Goal: Task Accomplishment & Management: Manage account settings

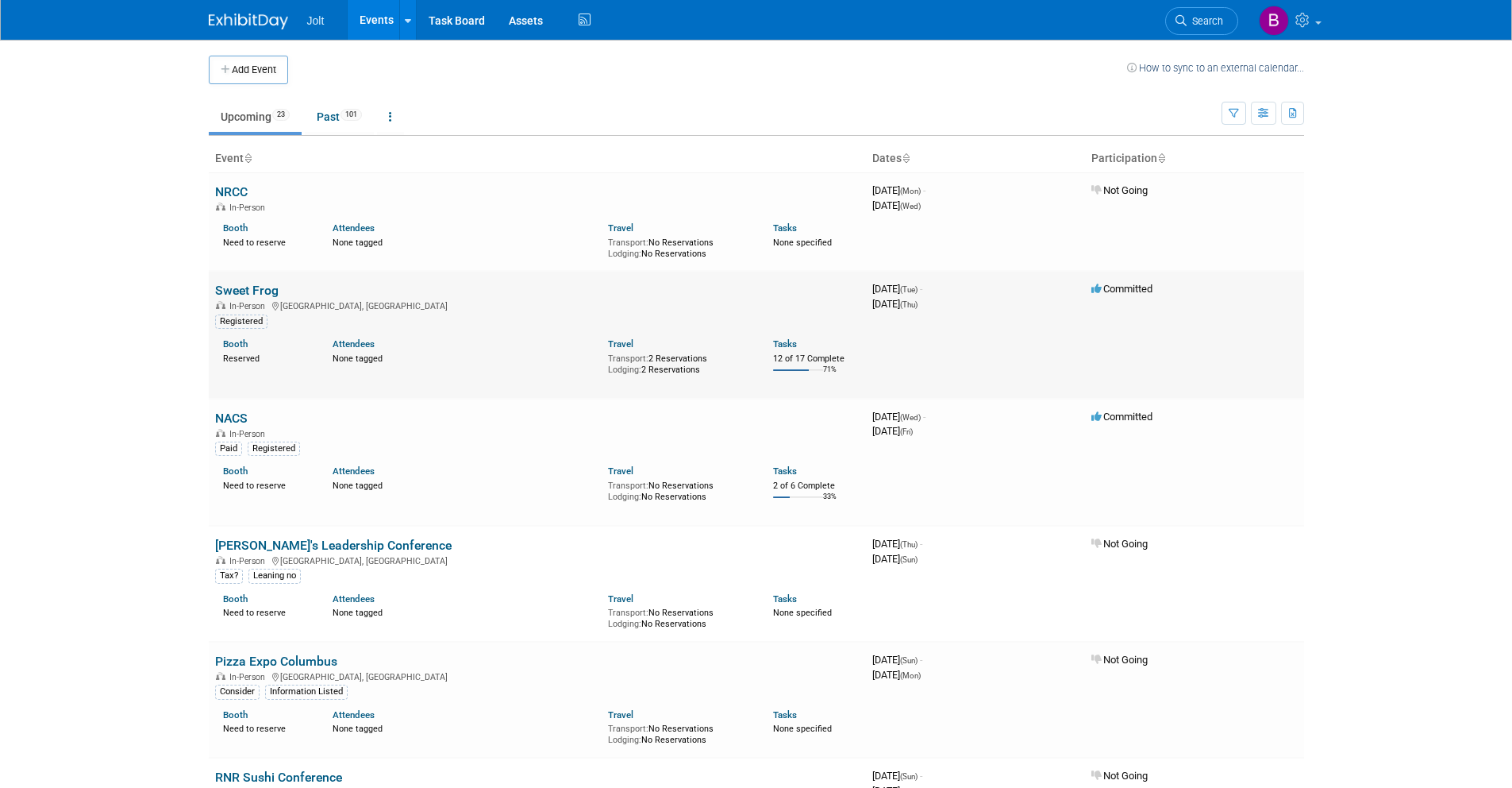
click at [248, 289] on link "Sweet Frog" at bounding box center [246, 290] width 63 height 16
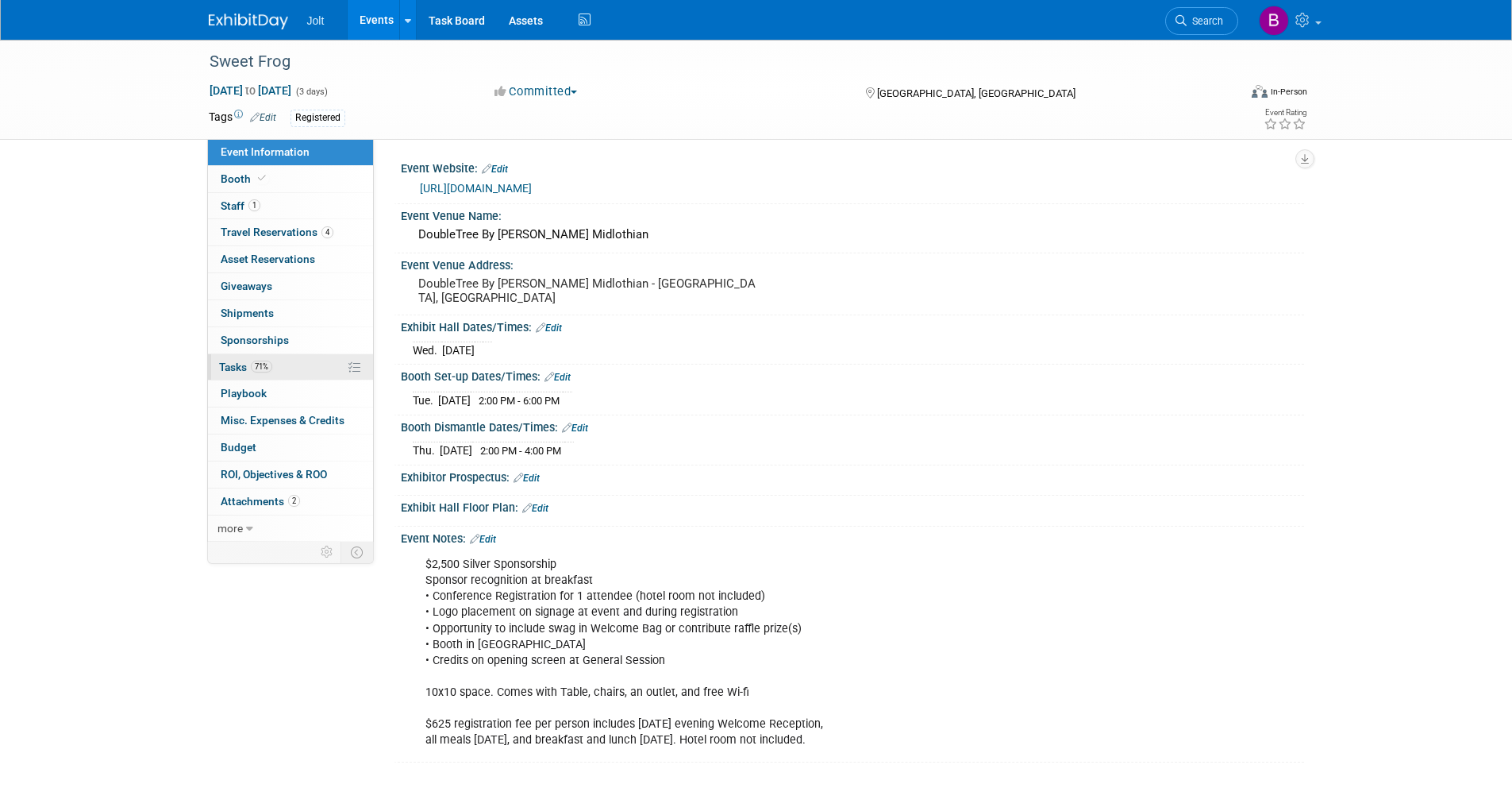
click at [276, 363] on link "71% Tasks 71%" at bounding box center [290, 367] width 165 height 26
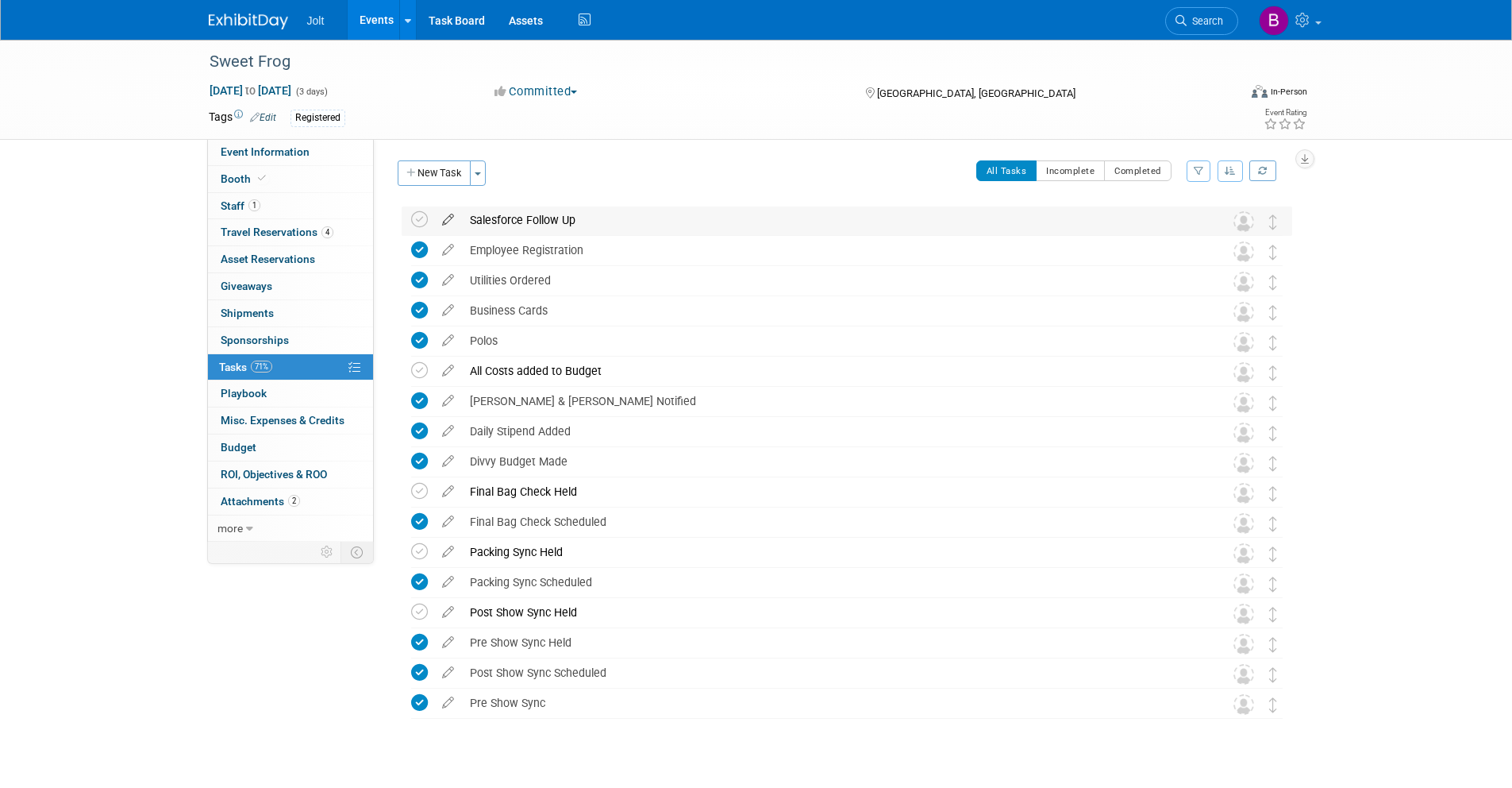
click at [444, 216] on icon at bounding box center [448, 216] width 28 height 19
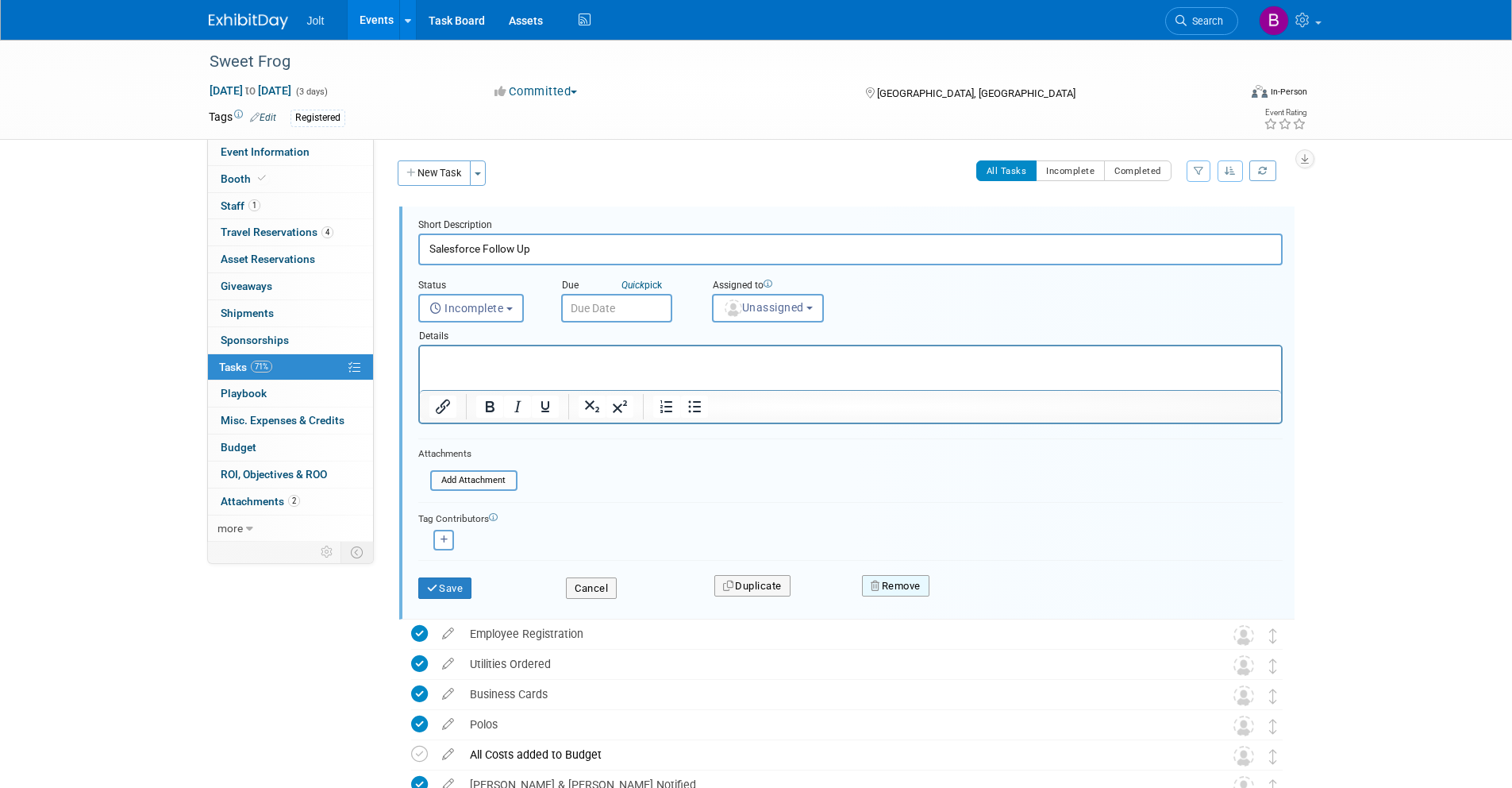
click at [885, 585] on button "Remove" at bounding box center [896, 586] width 68 height 22
click at [984, 601] on link "Yes" at bounding box center [984, 599] width 46 height 25
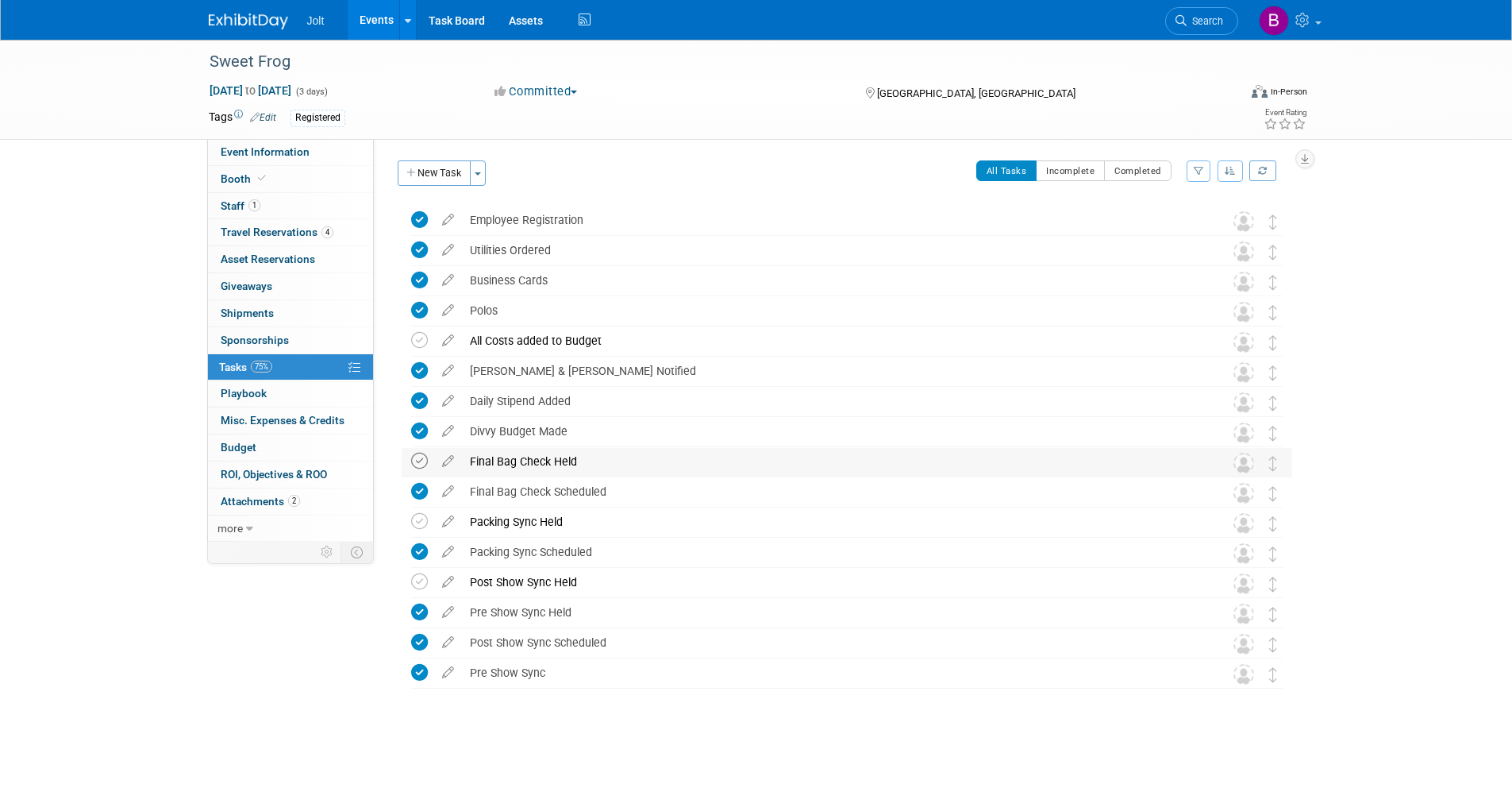
click at [413, 463] on icon at bounding box center [419, 460] width 16 height 16
click at [417, 523] on icon at bounding box center [419, 521] width 16 height 16
click at [286, 232] on span "Travel Reservations 4" at bounding box center [277, 231] width 113 height 13
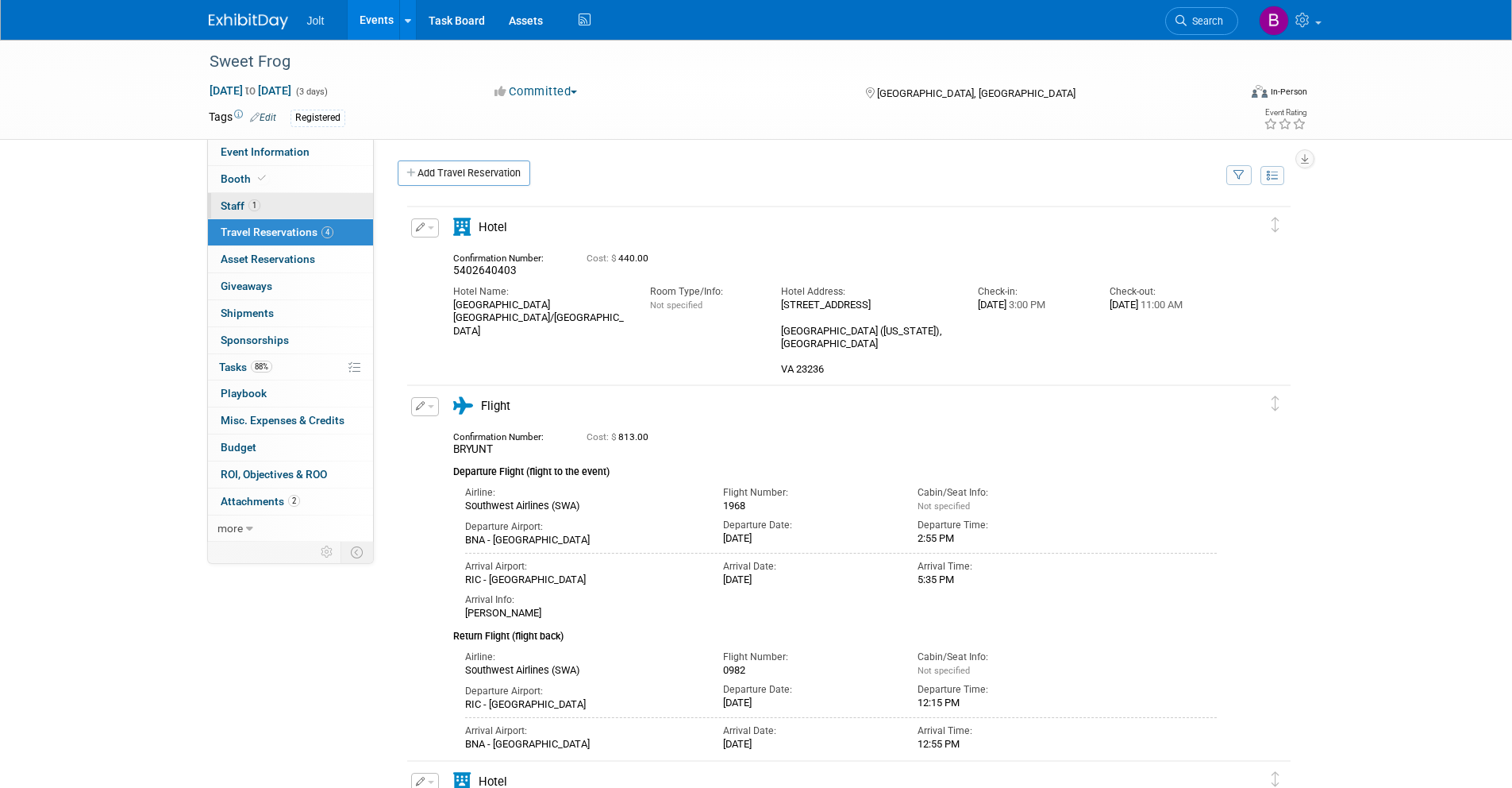
click at [289, 204] on link "1 Staff 1" at bounding box center [290, 206] width 165 height 26
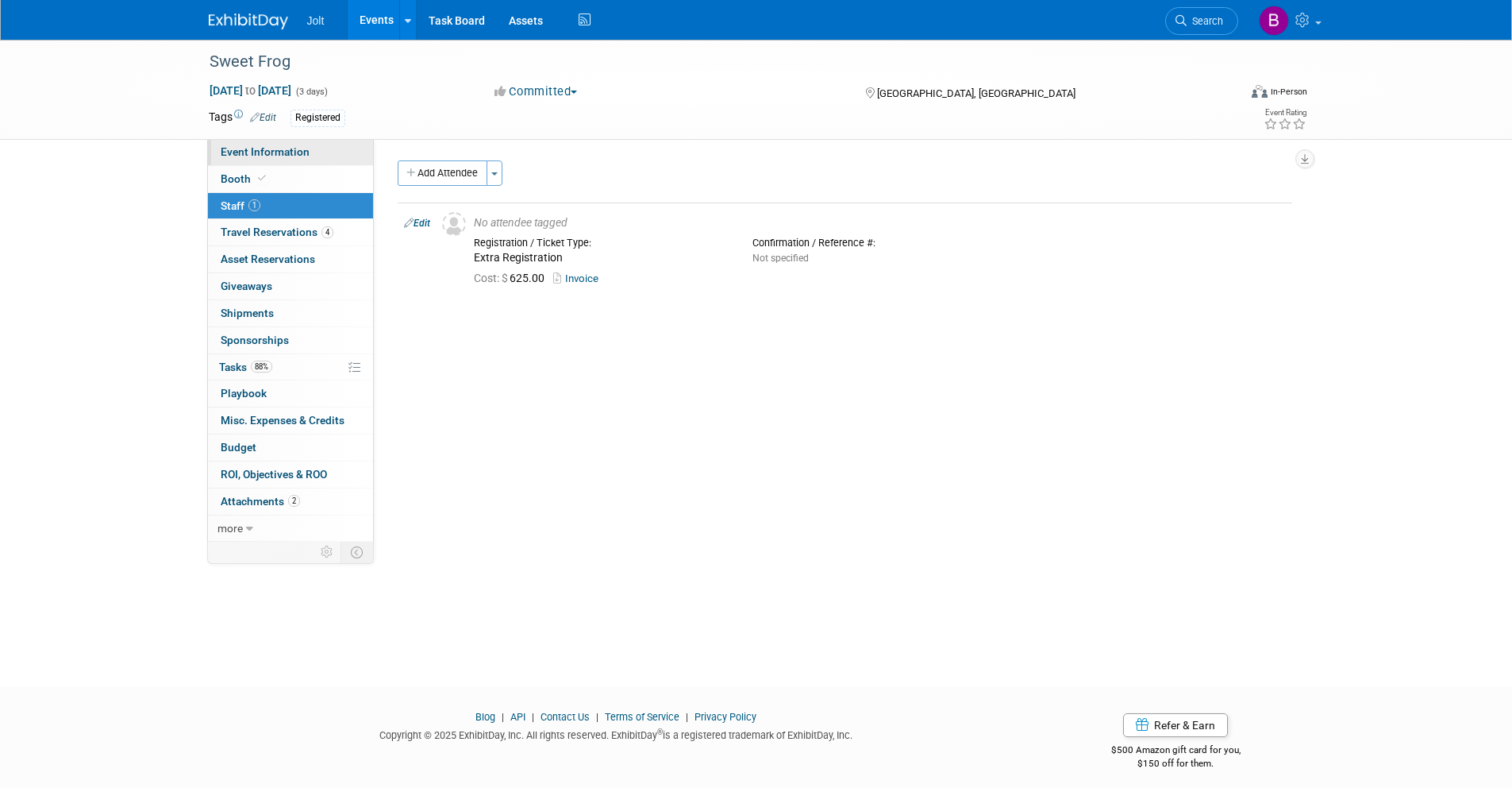
click at [288, 158] on link "Event Information" at bounding box center [290, 151] width 165 height 26
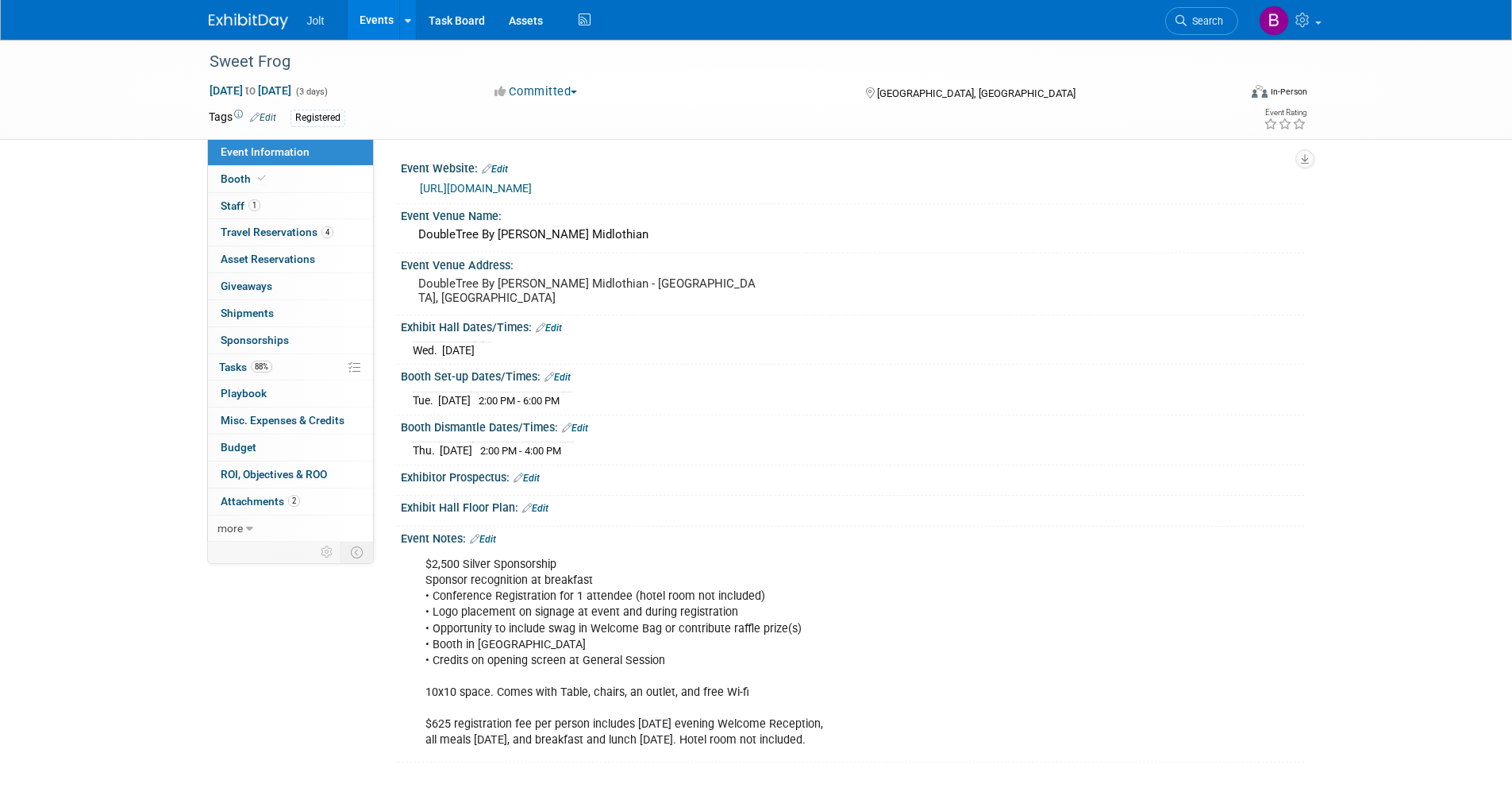
click at [238, 20] on img at bounding box center [248, 21] width 80 height 16
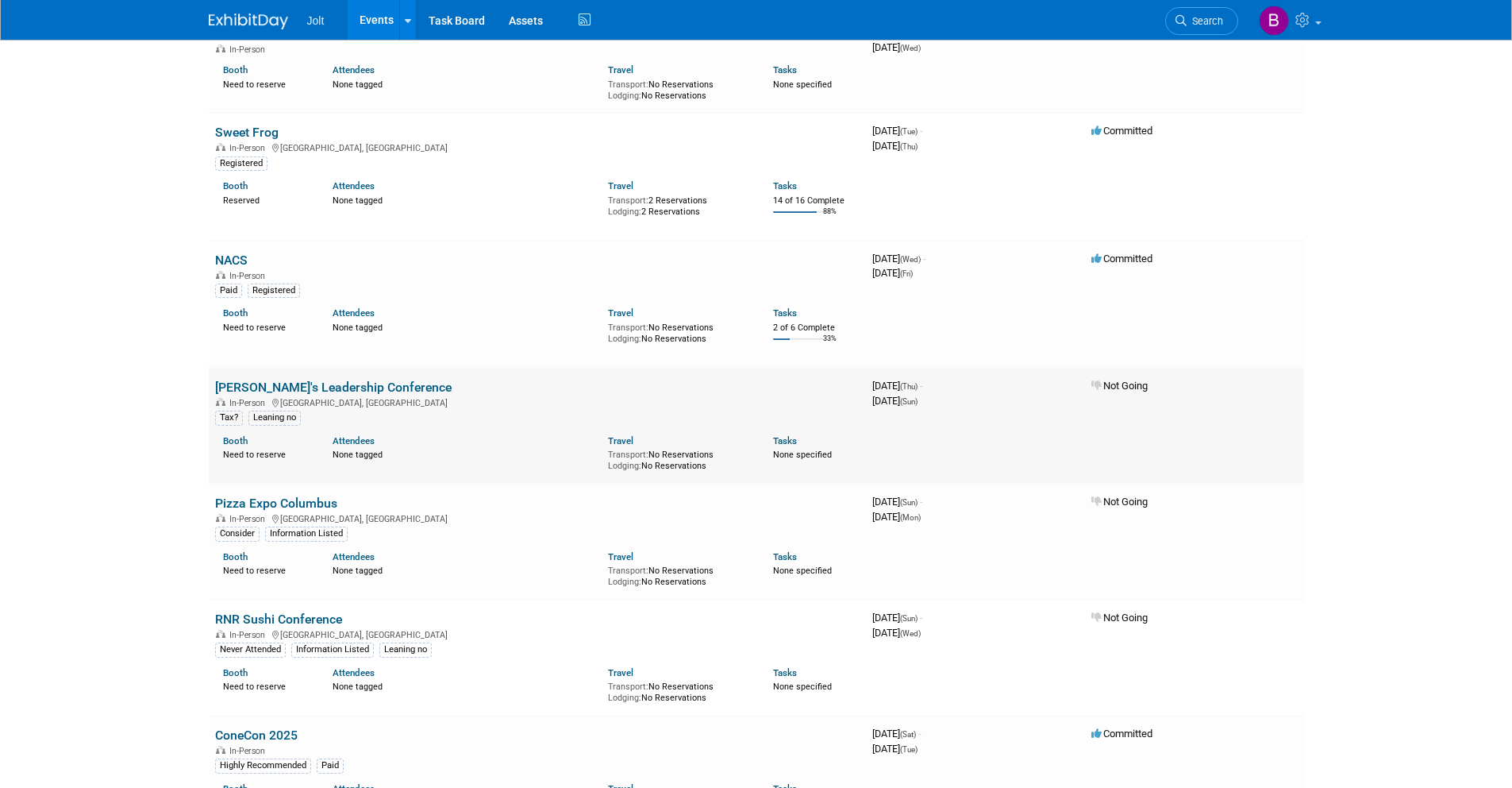
scroll to position [159, 0]
click at [229, 256] on link "NACS" at bounding box center [232, 259] width 33 height 16
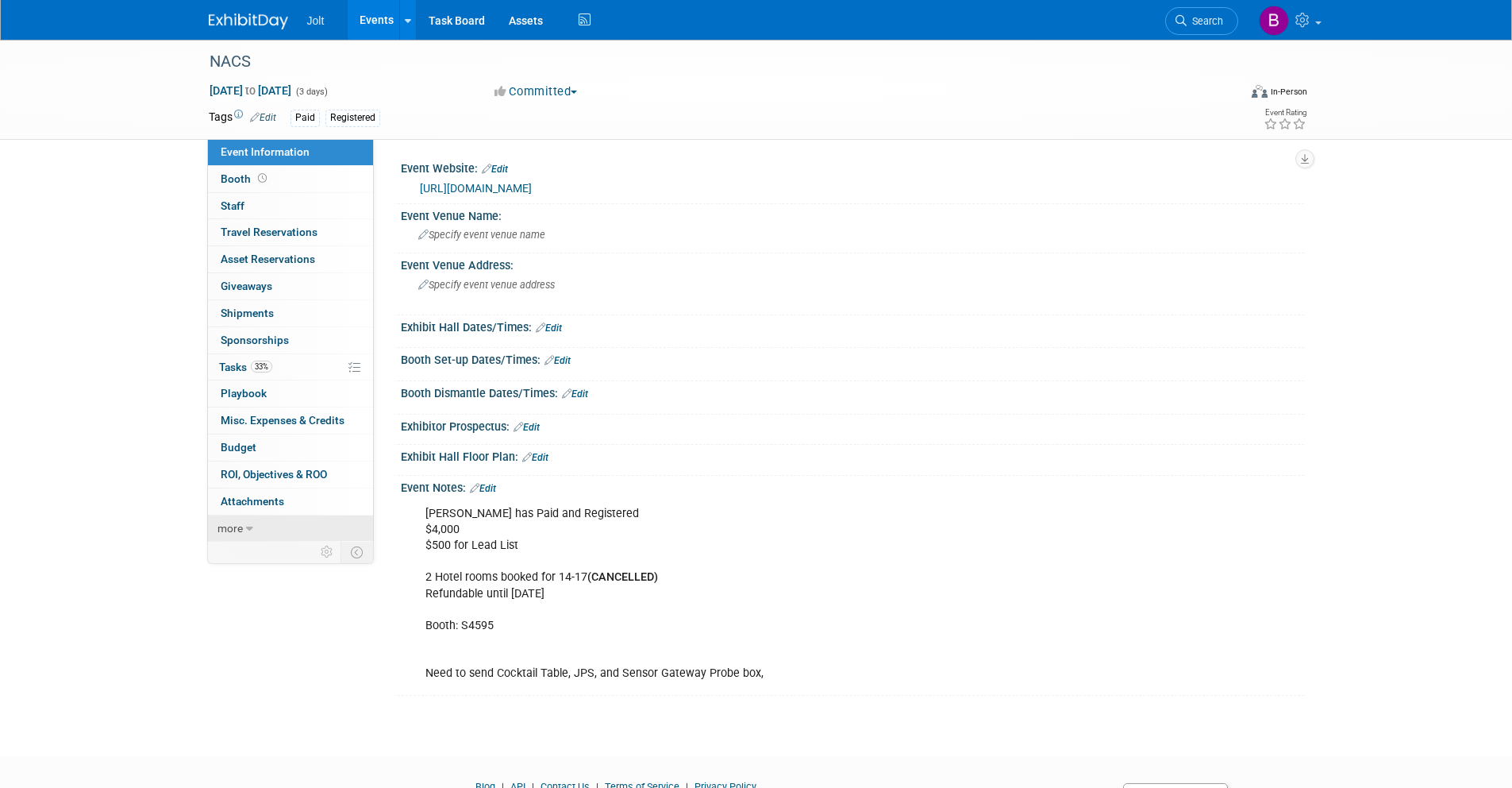
click at [258, 526] on link "more" at bounding box center [290, 528] width 165 height 26
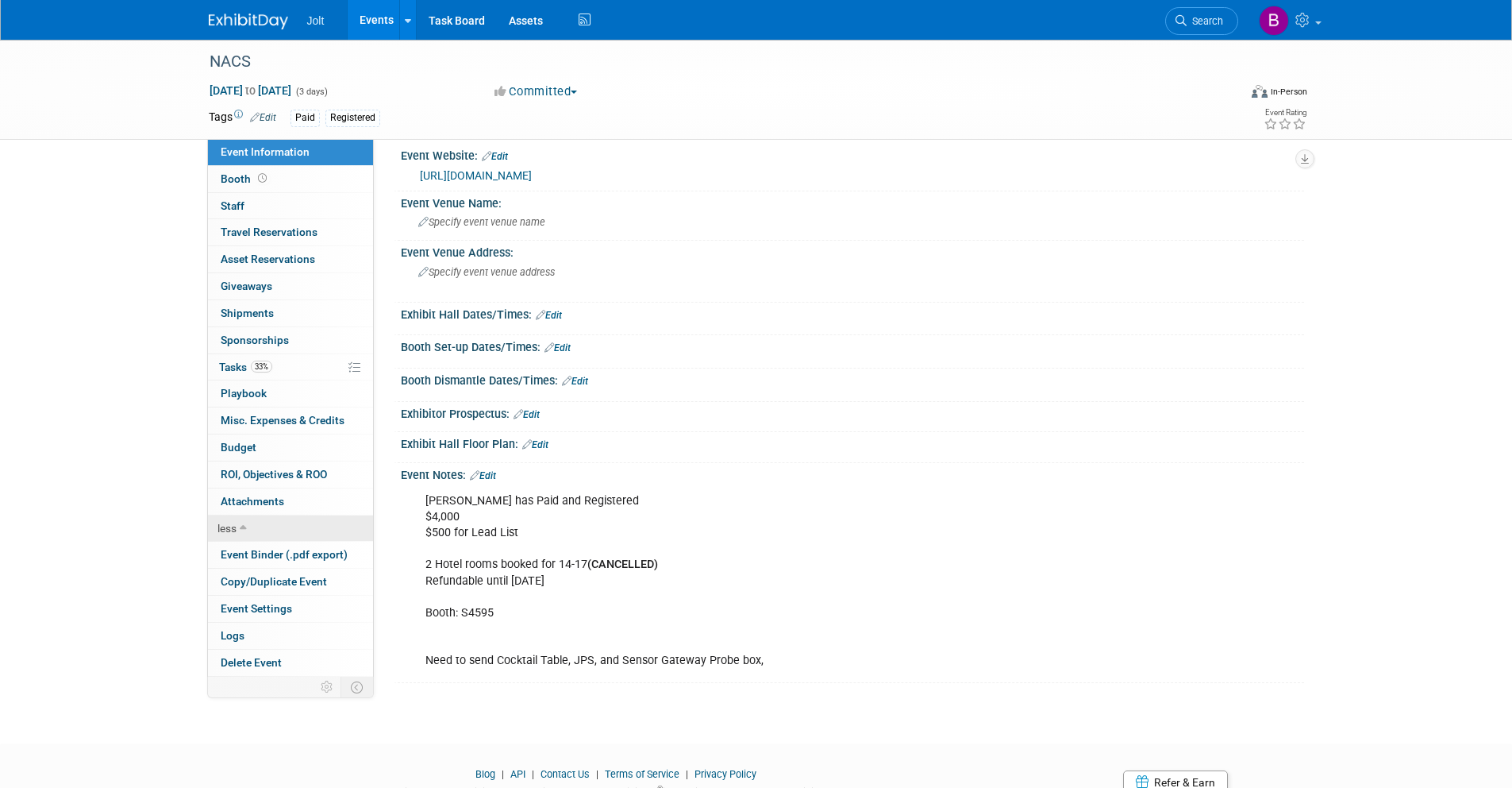
scroll to position [30, 0]
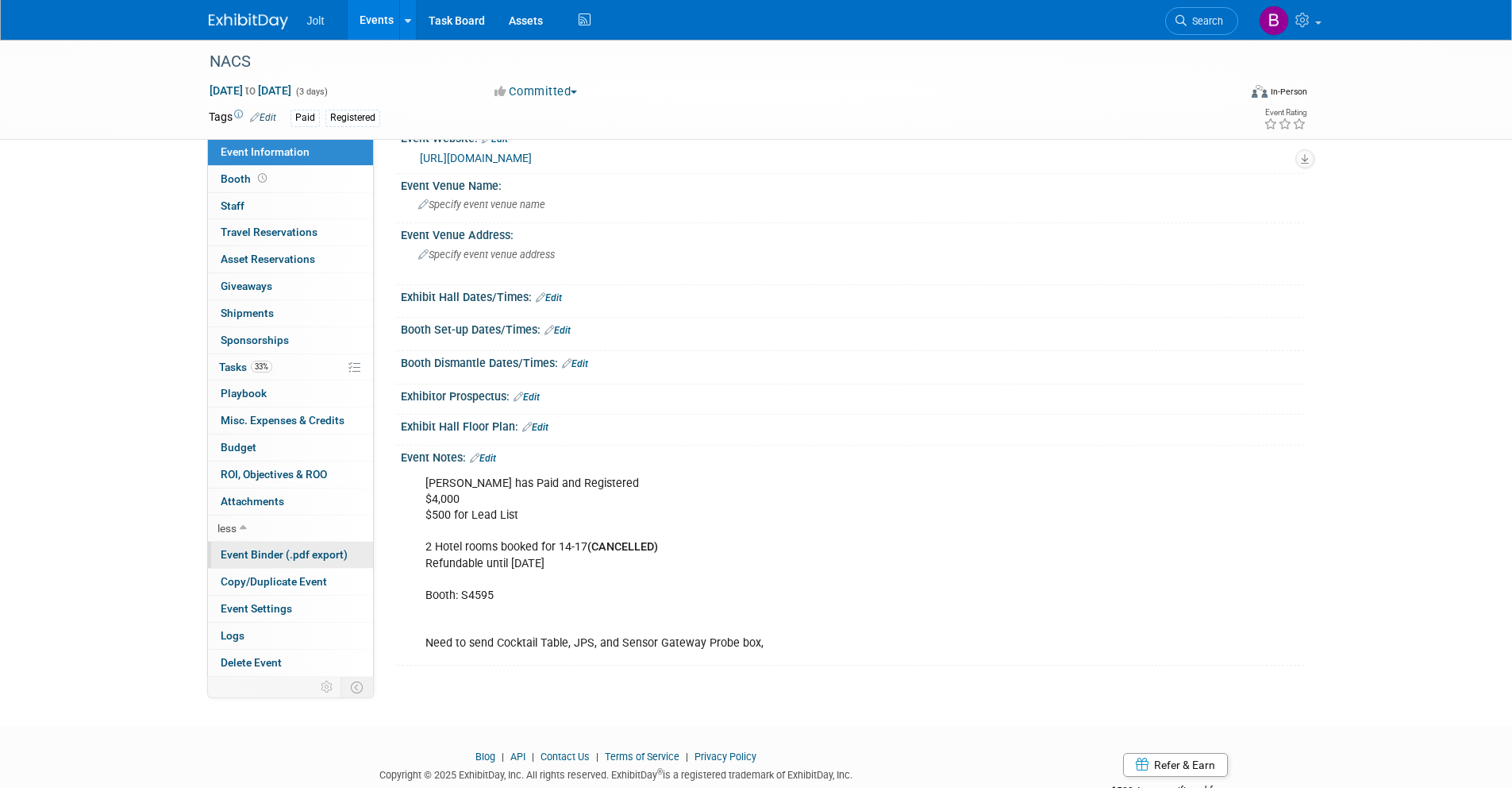
click at [275, 556] on span "Event Binder (.pdf export)" at bounding box center [284, 554] width 127 height 13
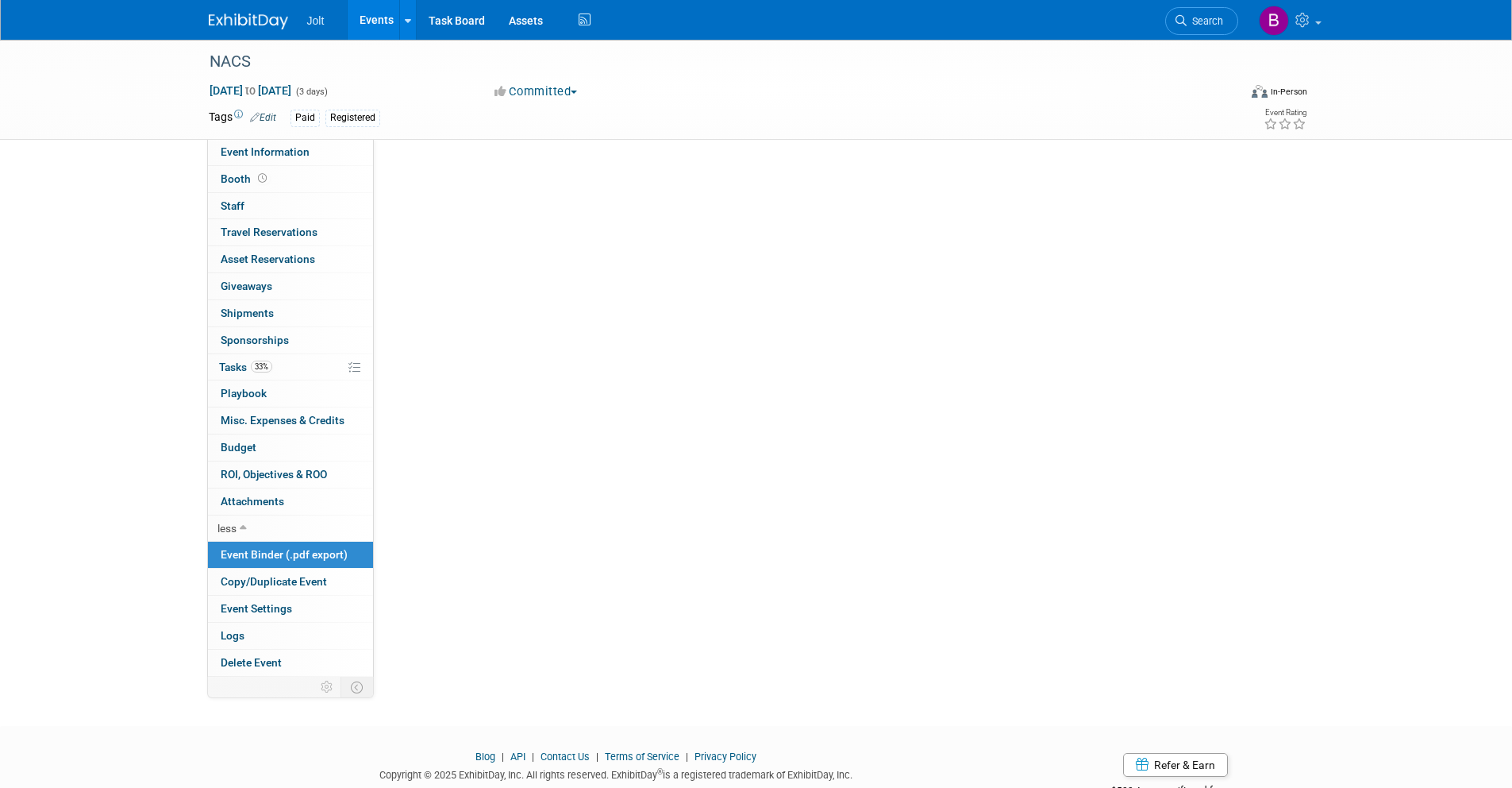
scroll to position [0, 0]
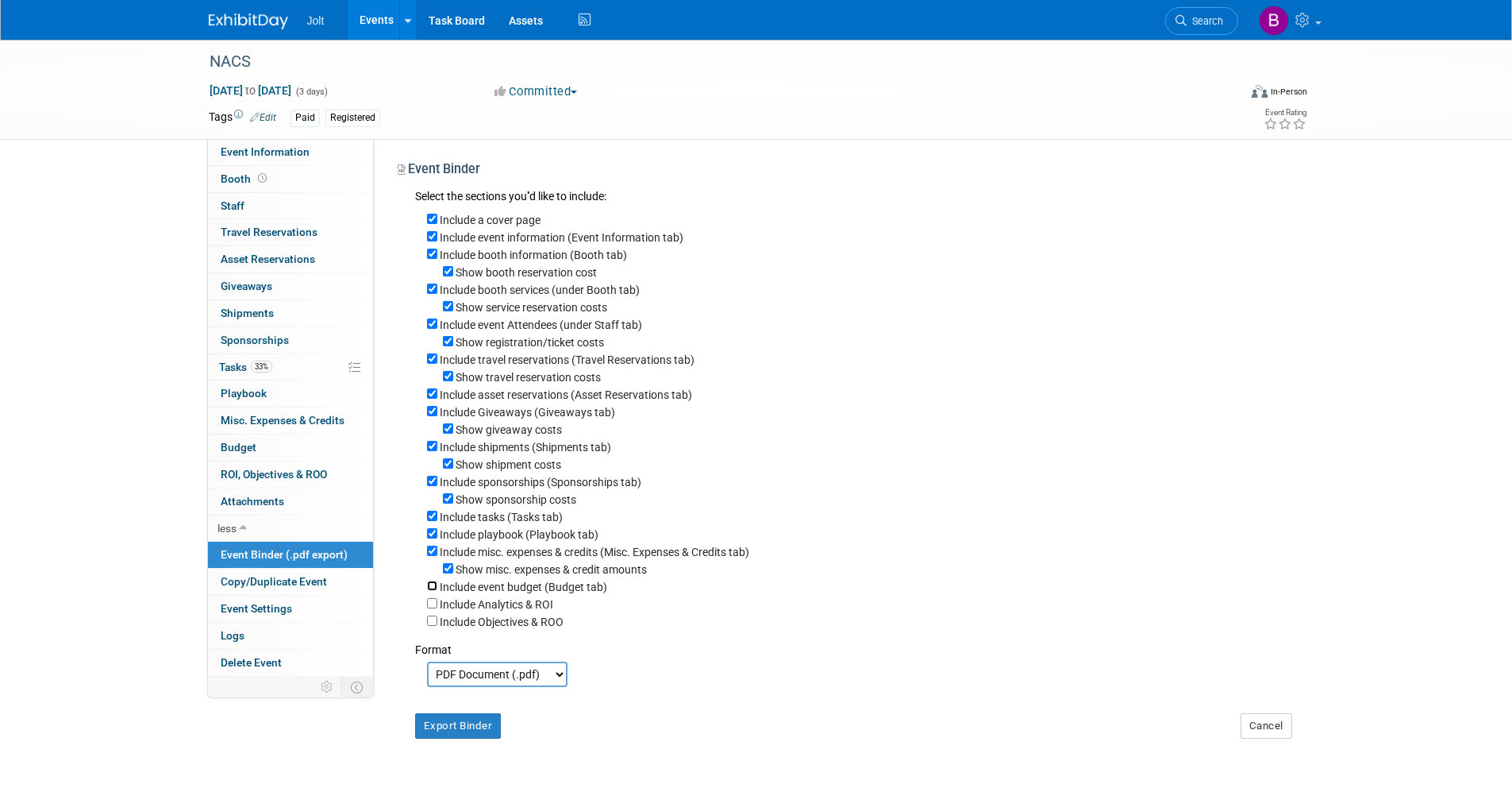
click at [434, 588] on input "Include event budget (Budget tab)" at bounding box center [432, 585] width 11 height 11
checkbox input "true"
drag, startPoint x: 462, startPoint y: 729, endPoint x: 461, endPoint y: 677, distance: 52.0
click at [462, 729] on button "Export Binder" at bounding box center [458, 726] width 86 height 25
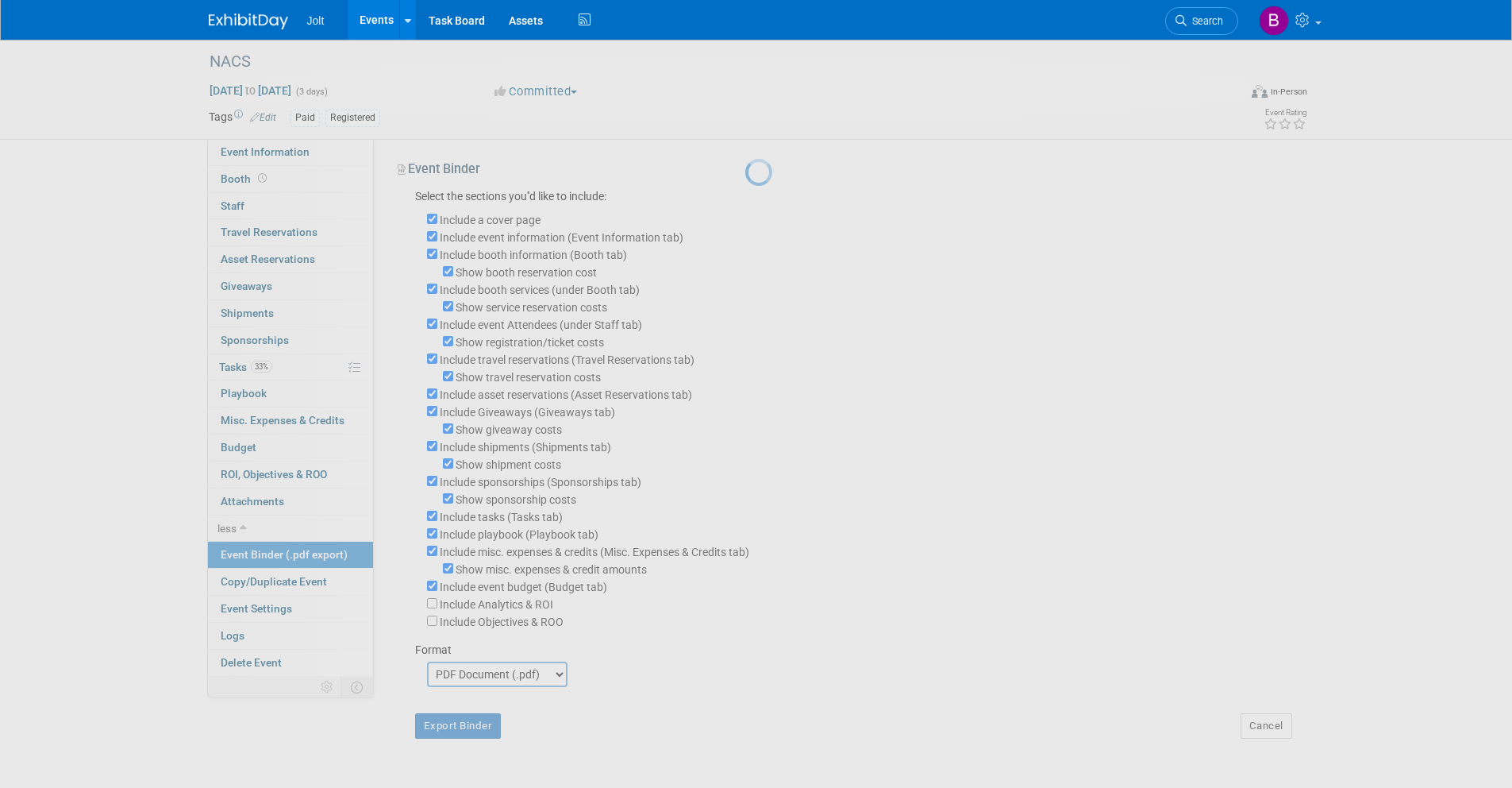
click at [257, 20] on img at bounding box center [248, 21] width 80 height 16
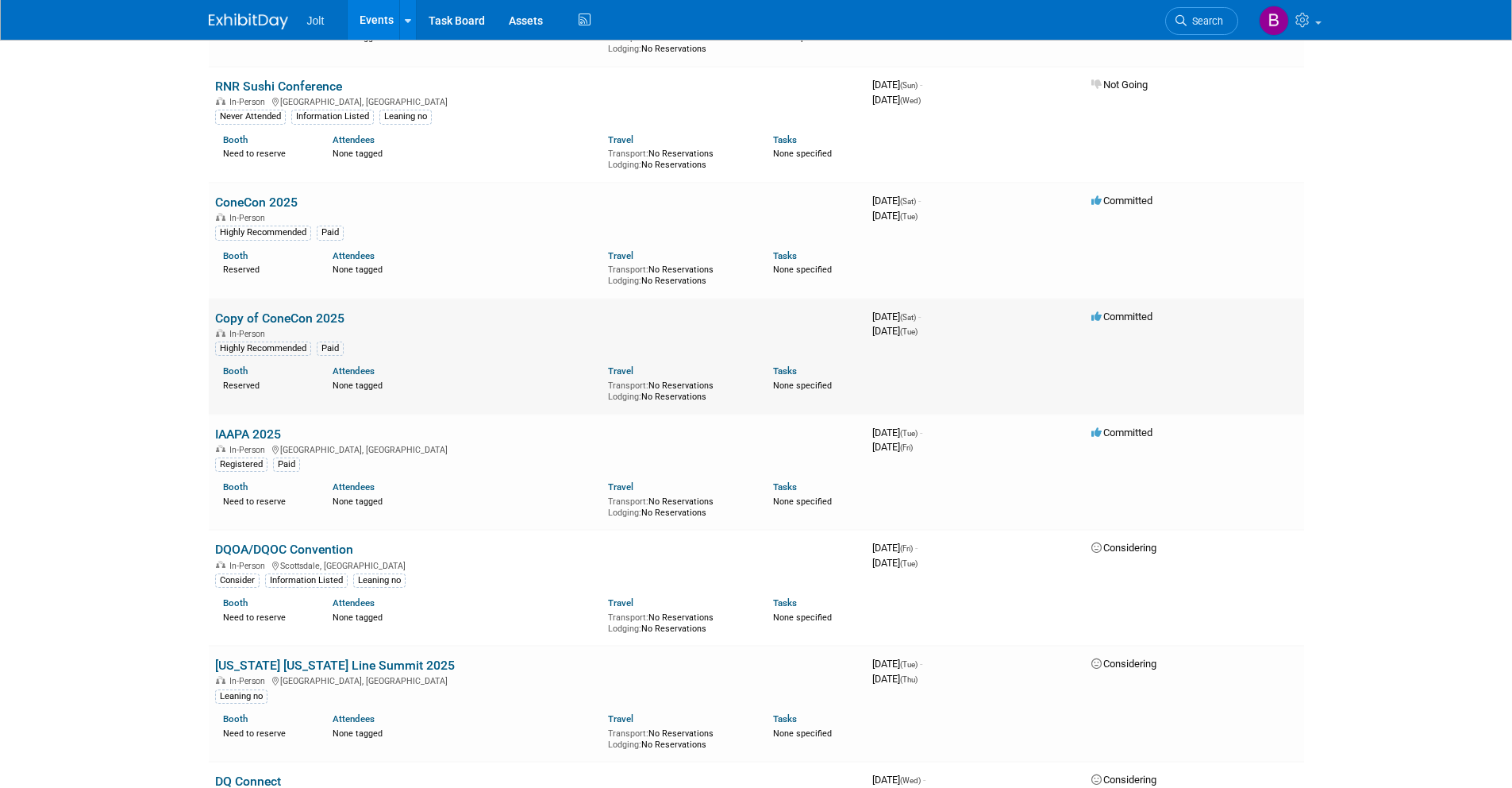
scroll to position [692, 0]
click at [323, 312] on link "Copy of ConeCon 2025" at bounding box center [279, 317] width 129 height 16
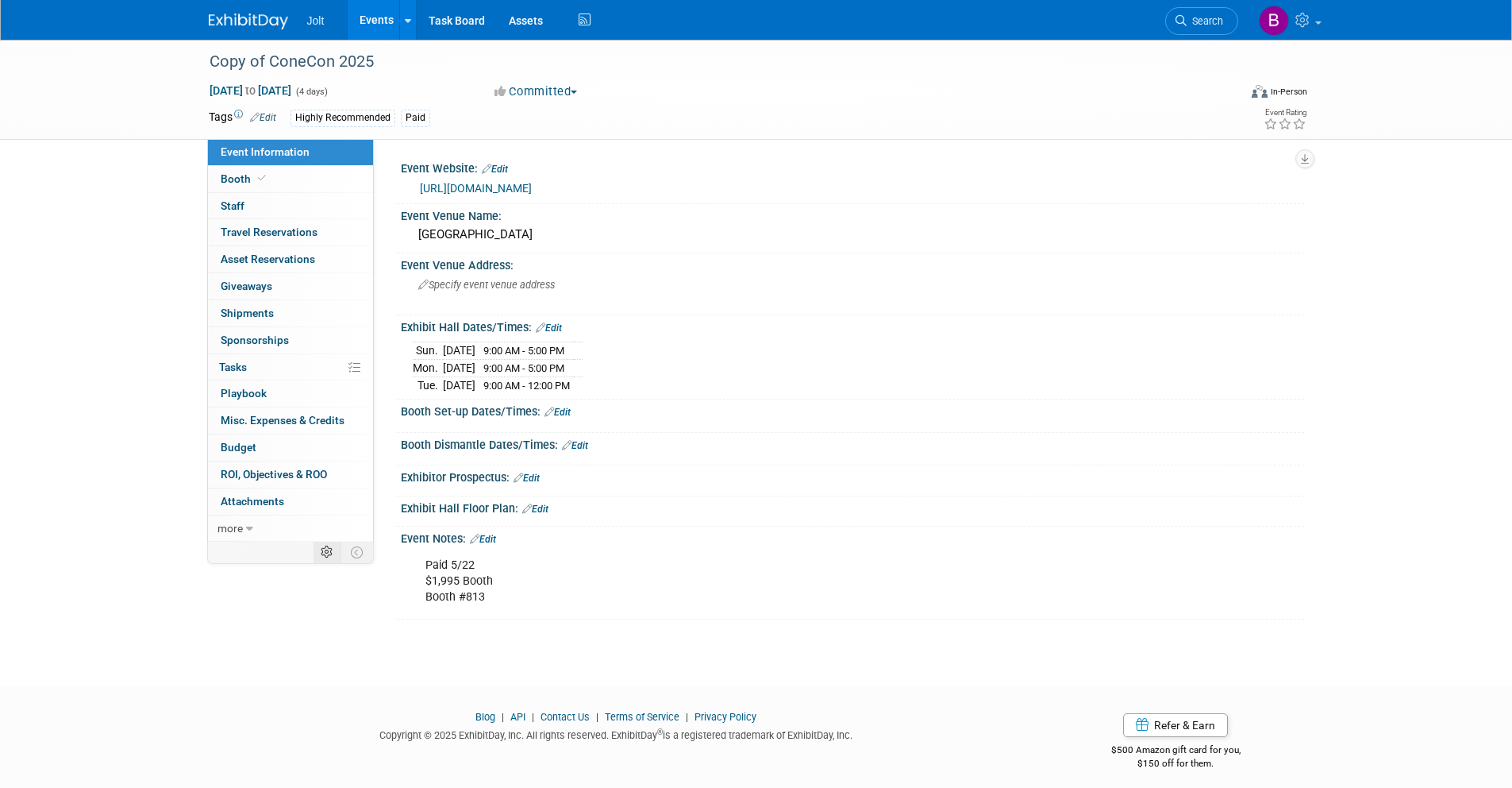
click at [327, 555] on icon at bounding box center [327, 552] width 12 height 12
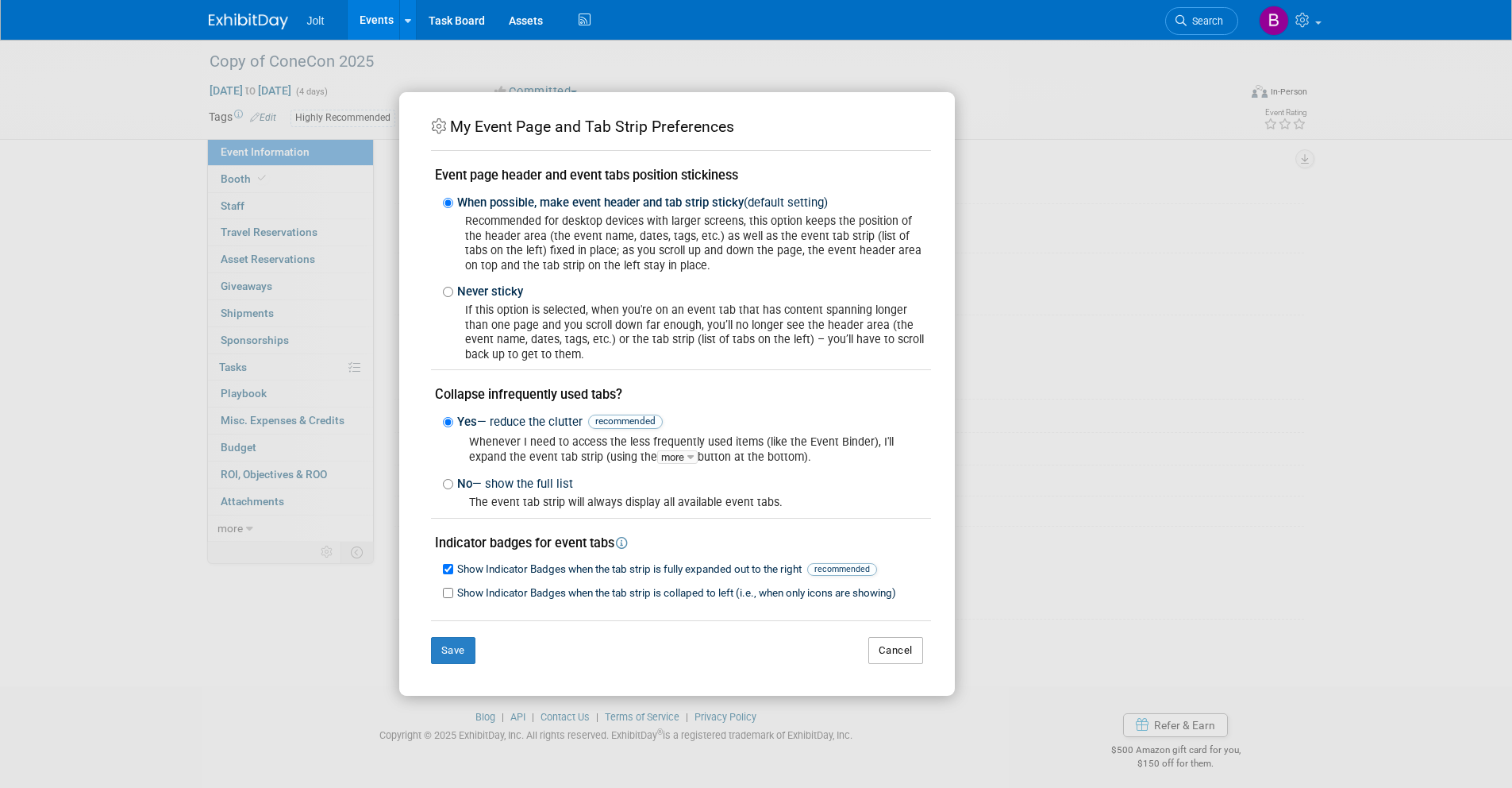
drag, startPoint x: 899, startPoint y: 662, endPoint x: 889, endPoint y: 659, distance: 10.4
click at [897, 661] on button "Cancel" at bounding box center [895, 650] width 54 height 27
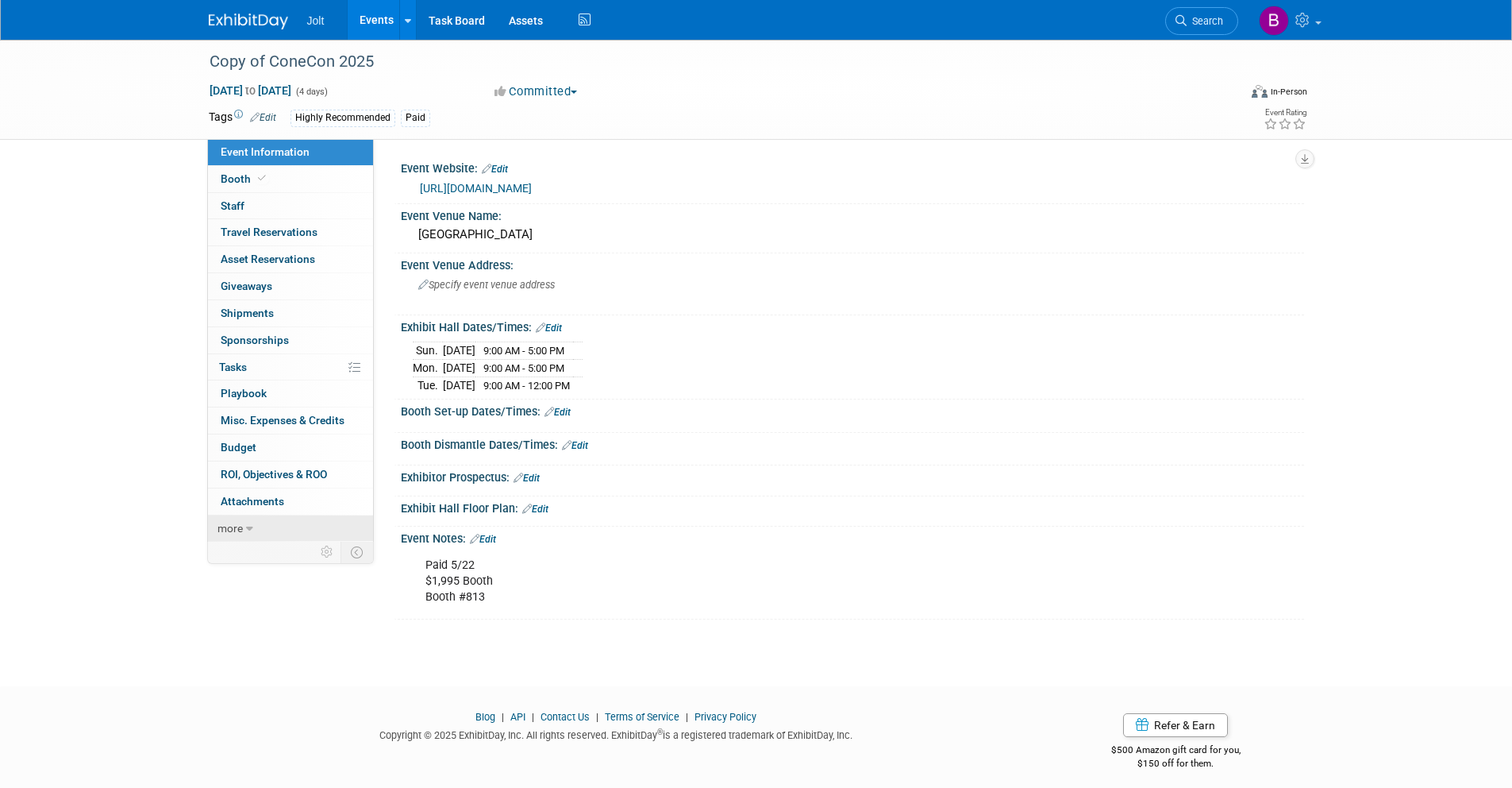
click at [329, 533] on link "more" at bounding box center [290, 528] width 165 height 26
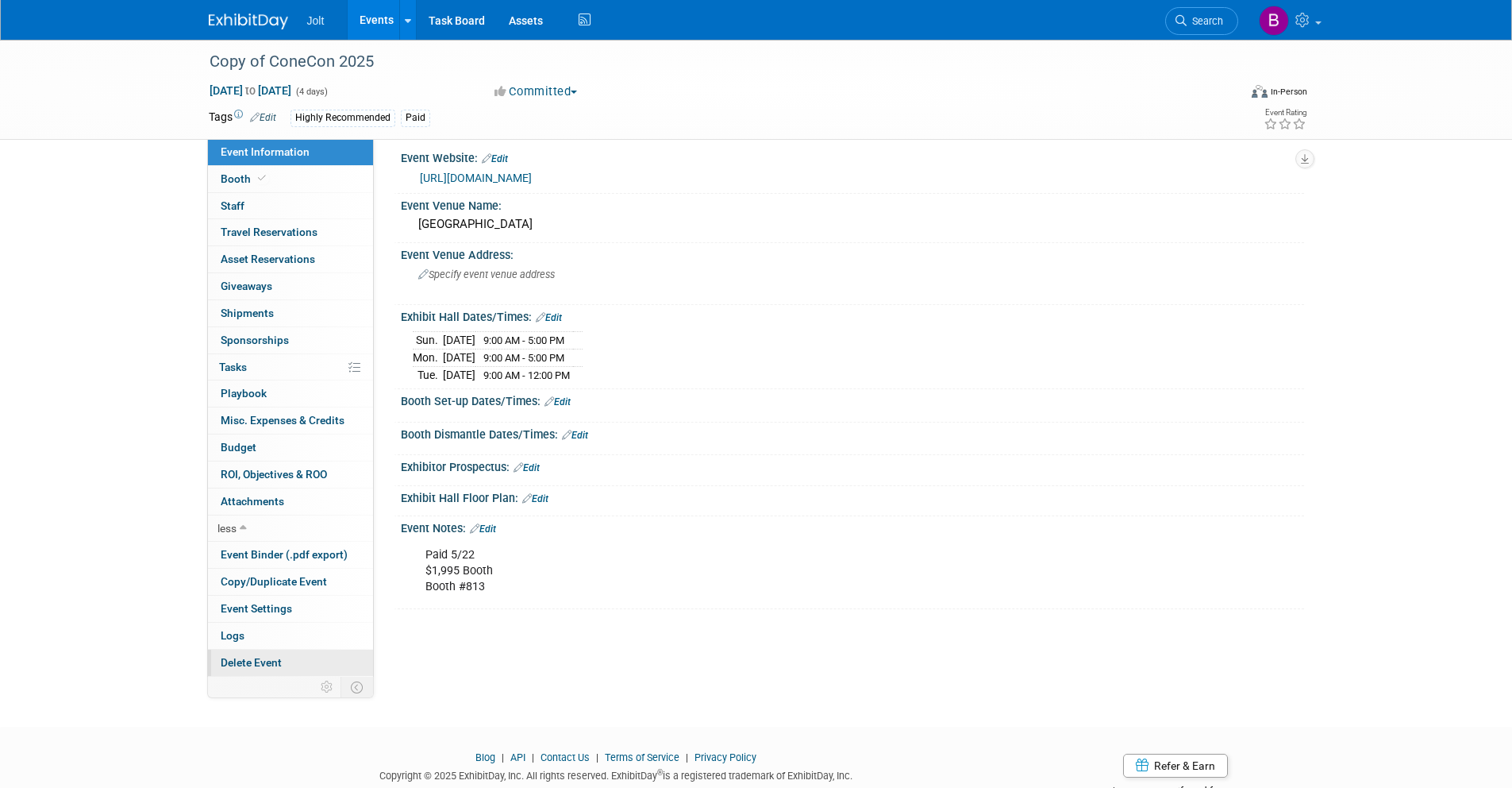
scroll to position [25, 0]
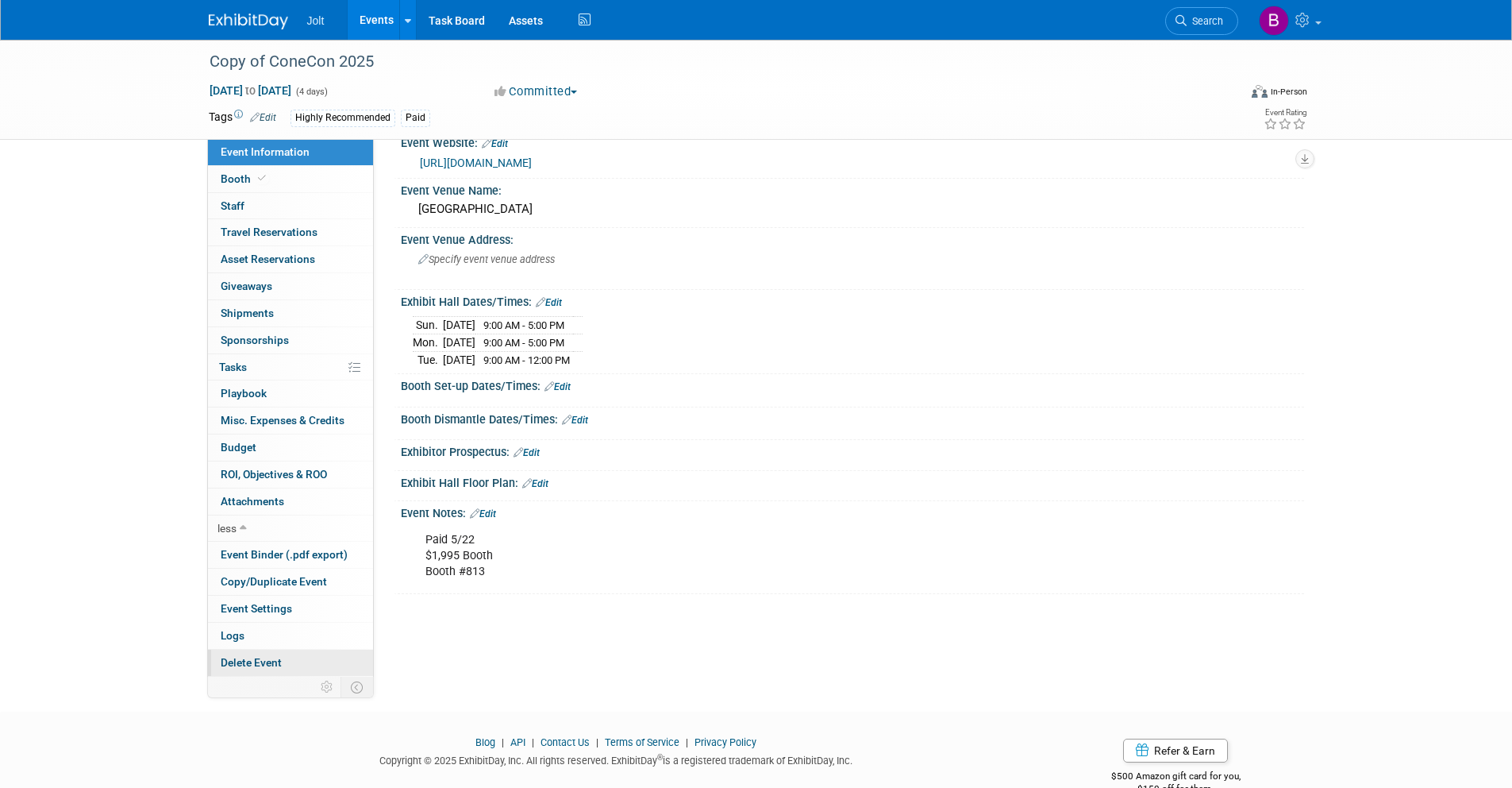
click at [286, 658] on link "Delete Event" at bounding box center [290, 662] width 165 height 26
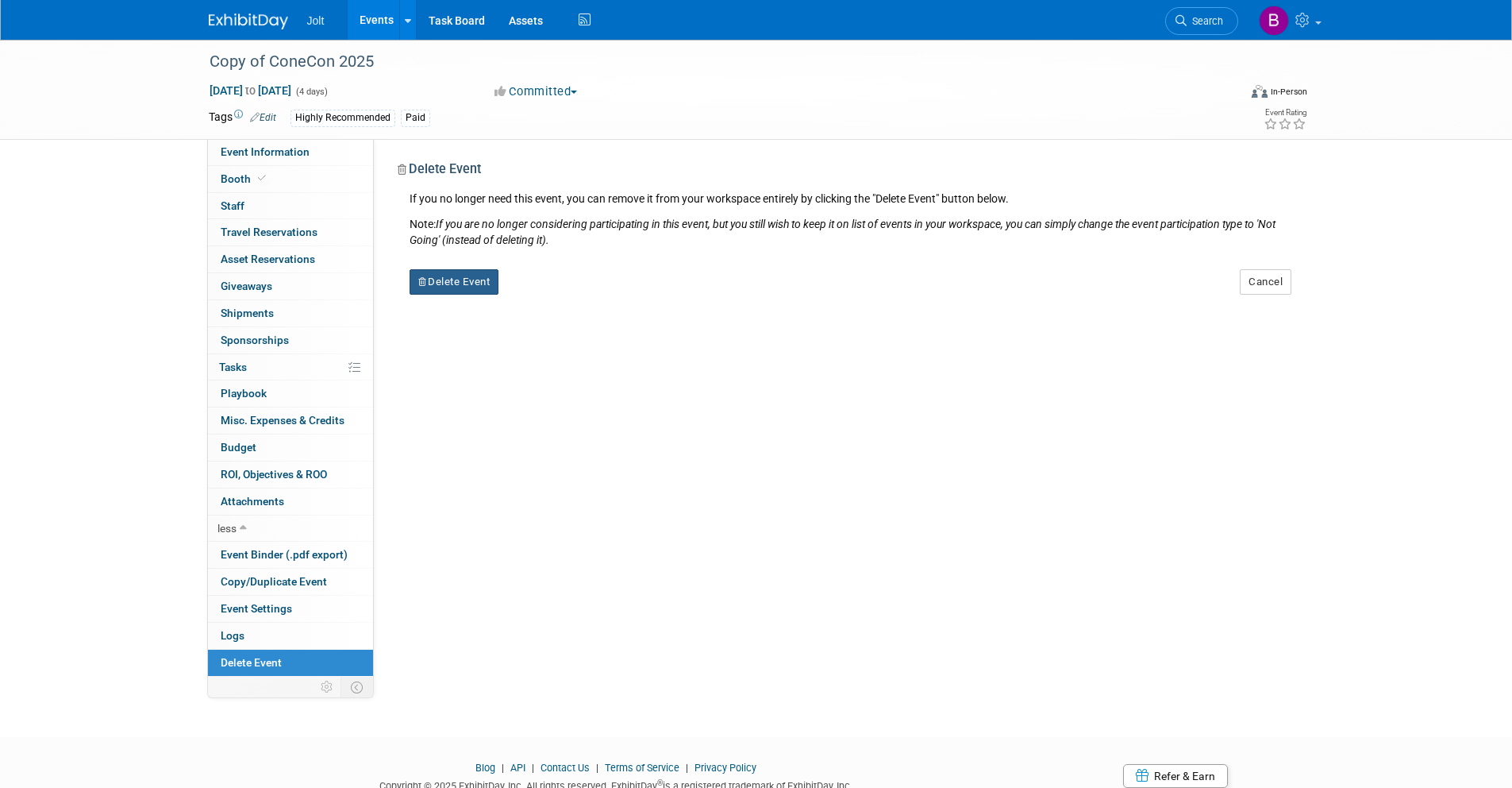
click at [450, 281] on button "Delete Event" at bounding box center [454, 281] width 89 height 25
click at [547, 297] on link "Yes" at bounding box center [553, 295] width 46 height 25
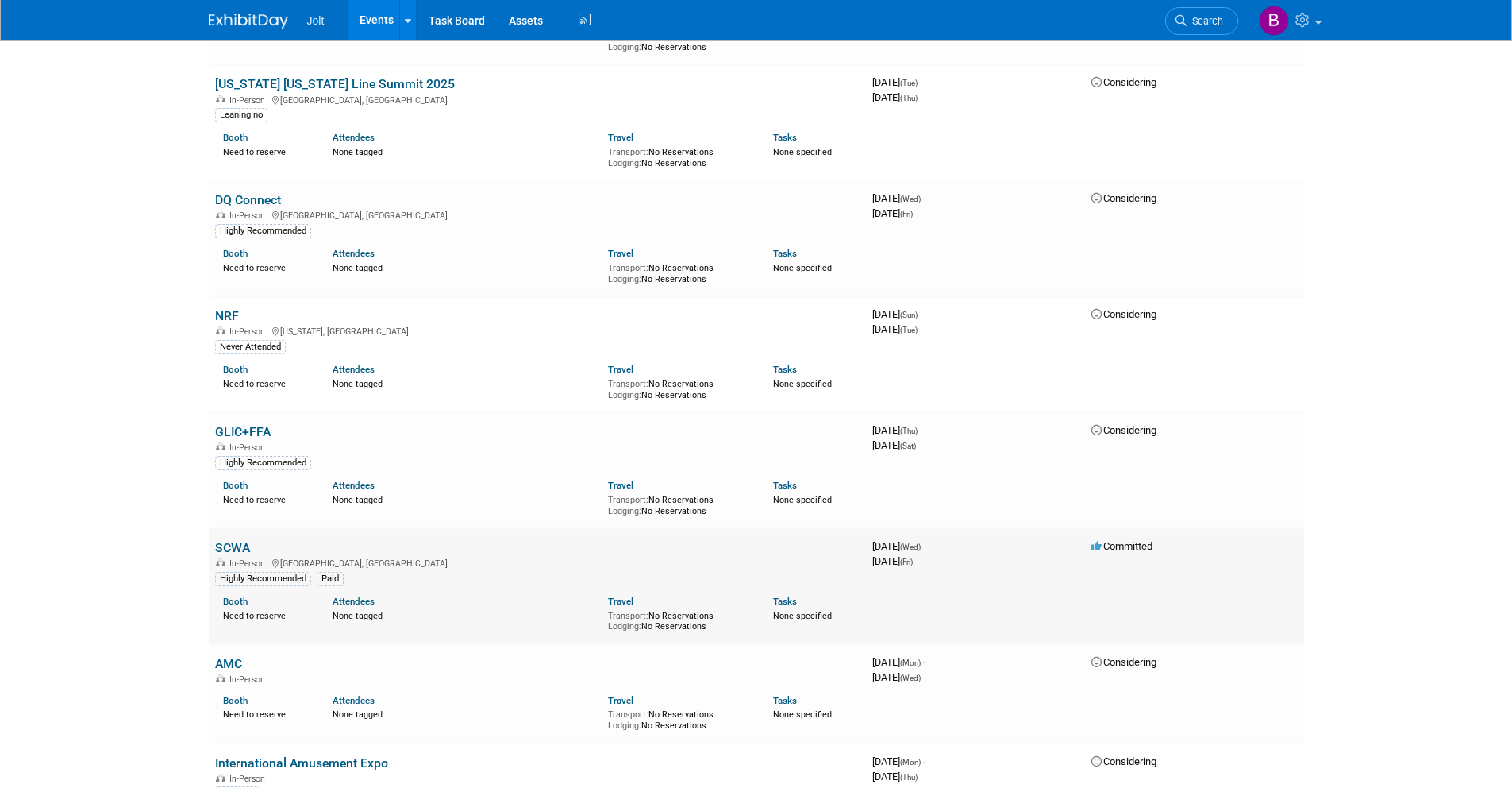
scroll to position [1227, 0]
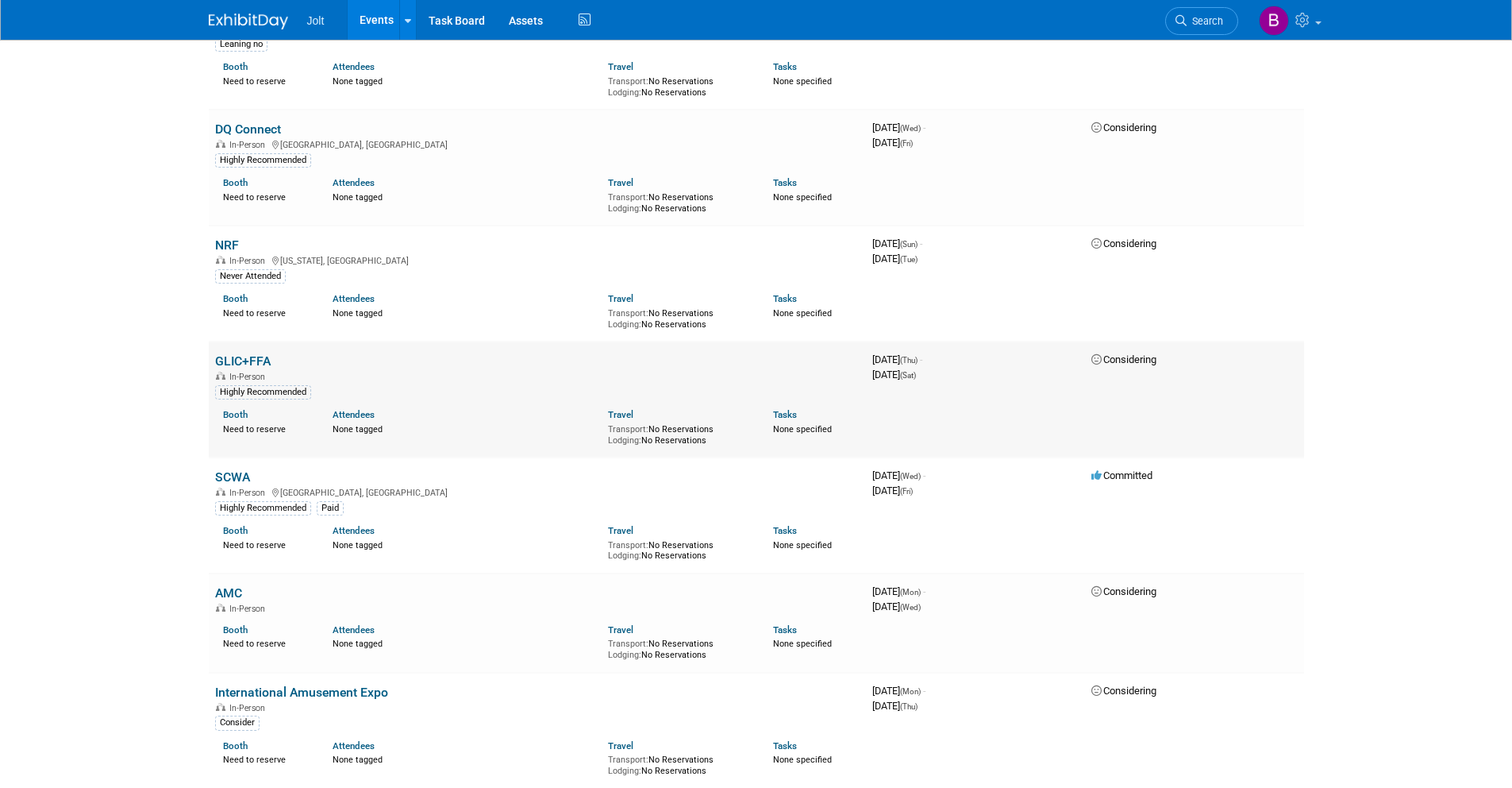
click at [255, 361] on link "GLIC+FFA" at bounding box center [242, 361] width 55 height 16
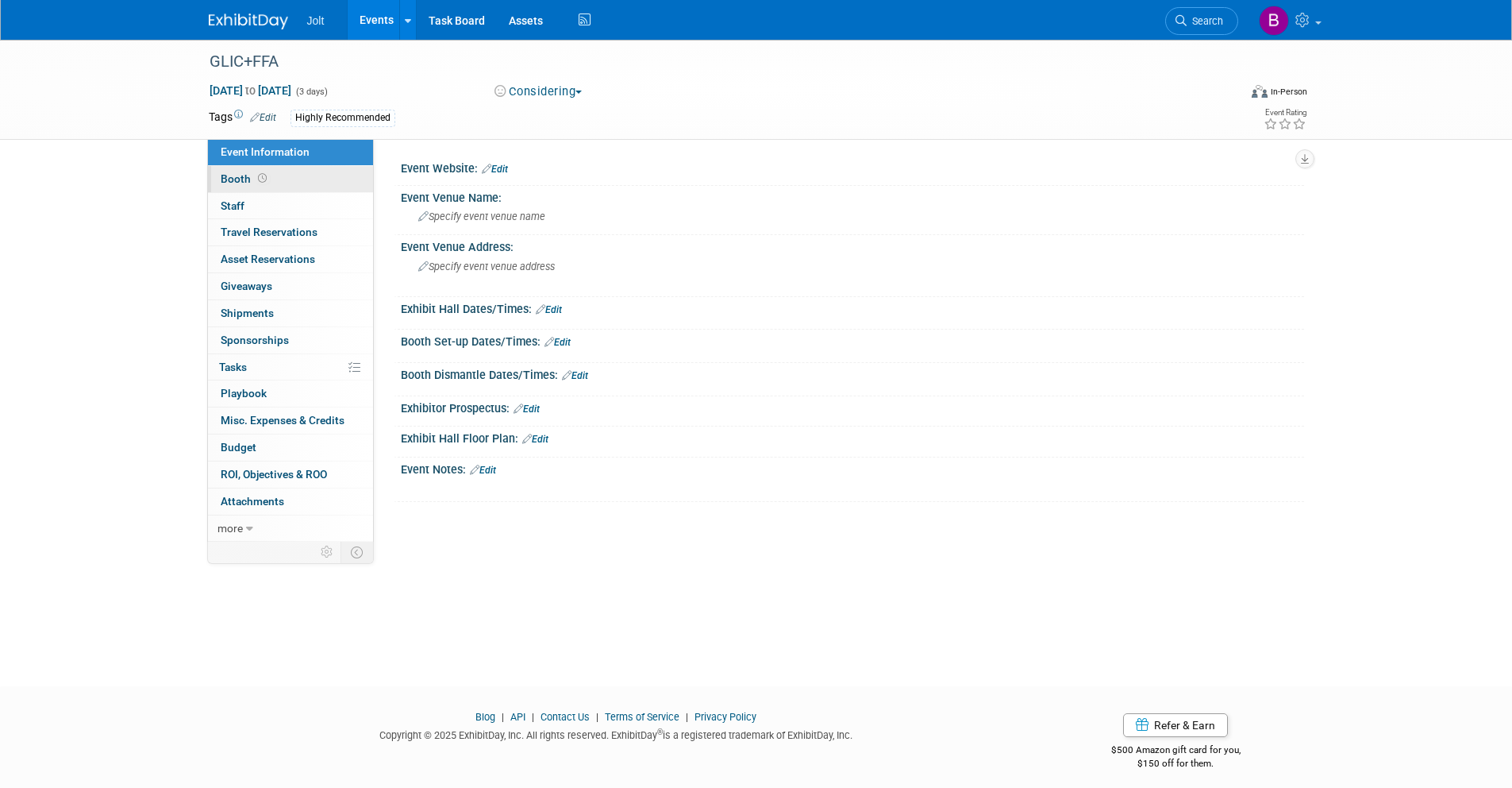
click at [300, 177] on link "Booth" at bounding box center [290, 179] width 165 height 26
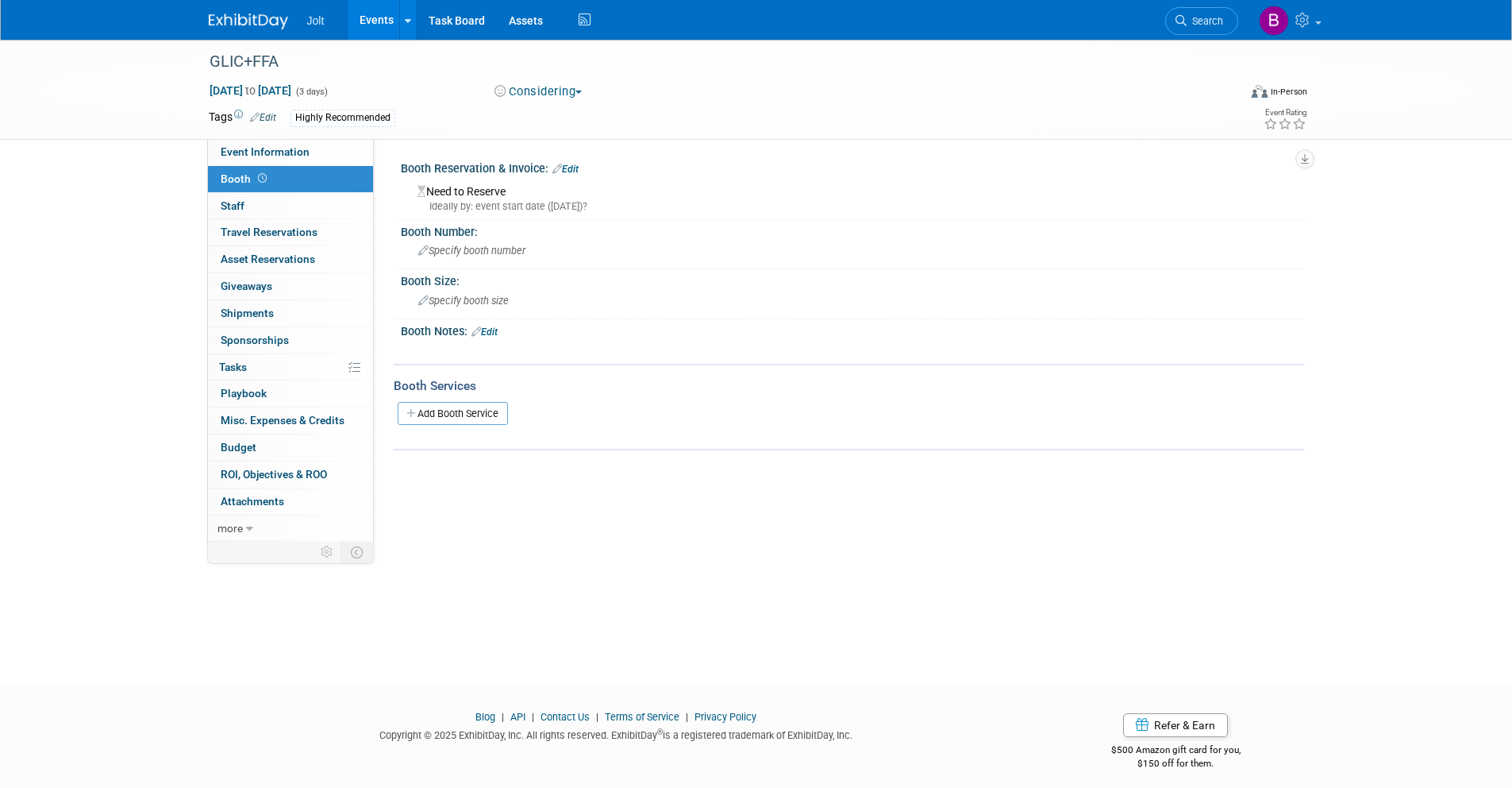
click at [254, 26] on img at bounding box center [248, 21] width 80 height 16
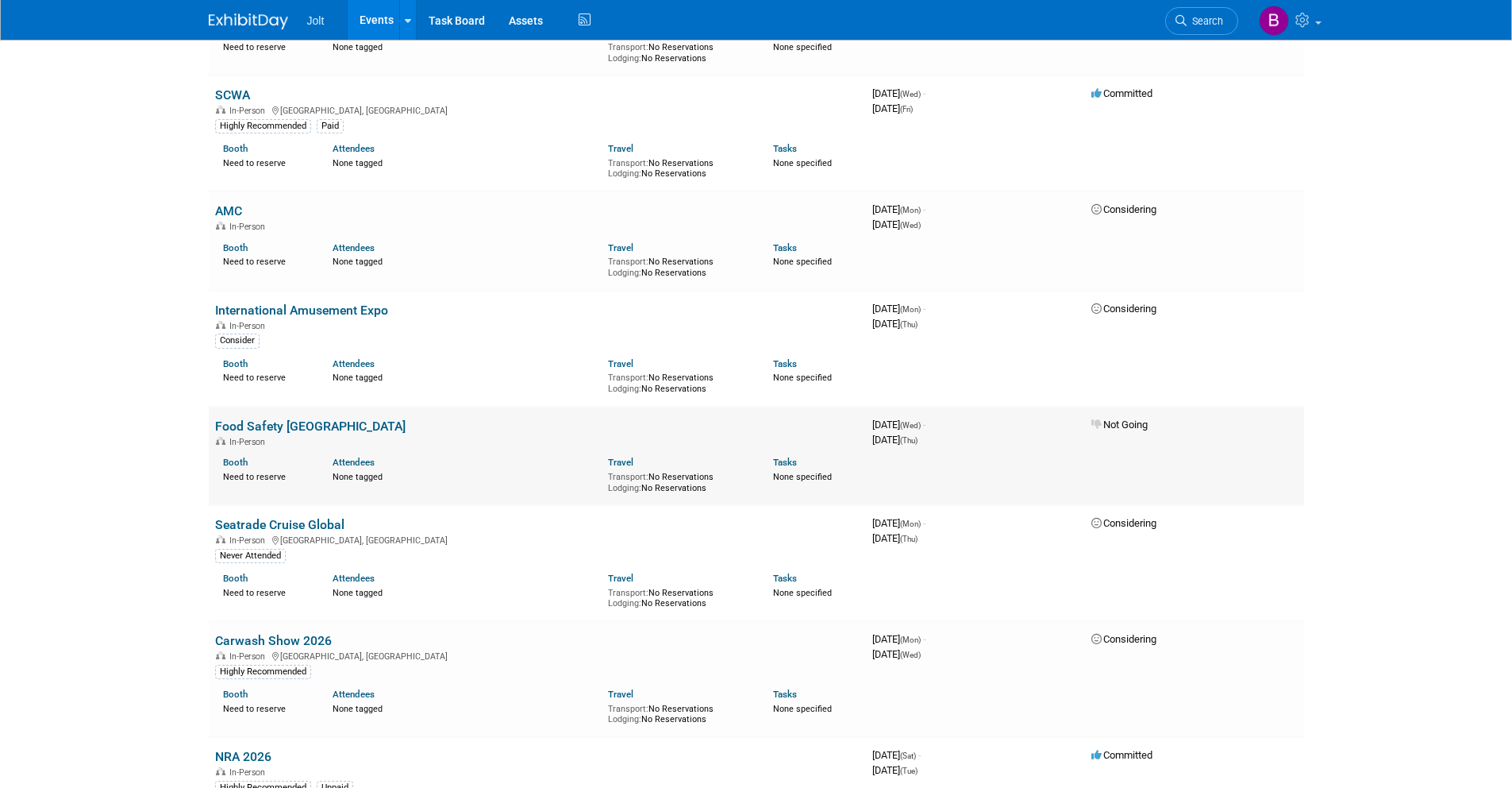
scroll to position [1442, 0]
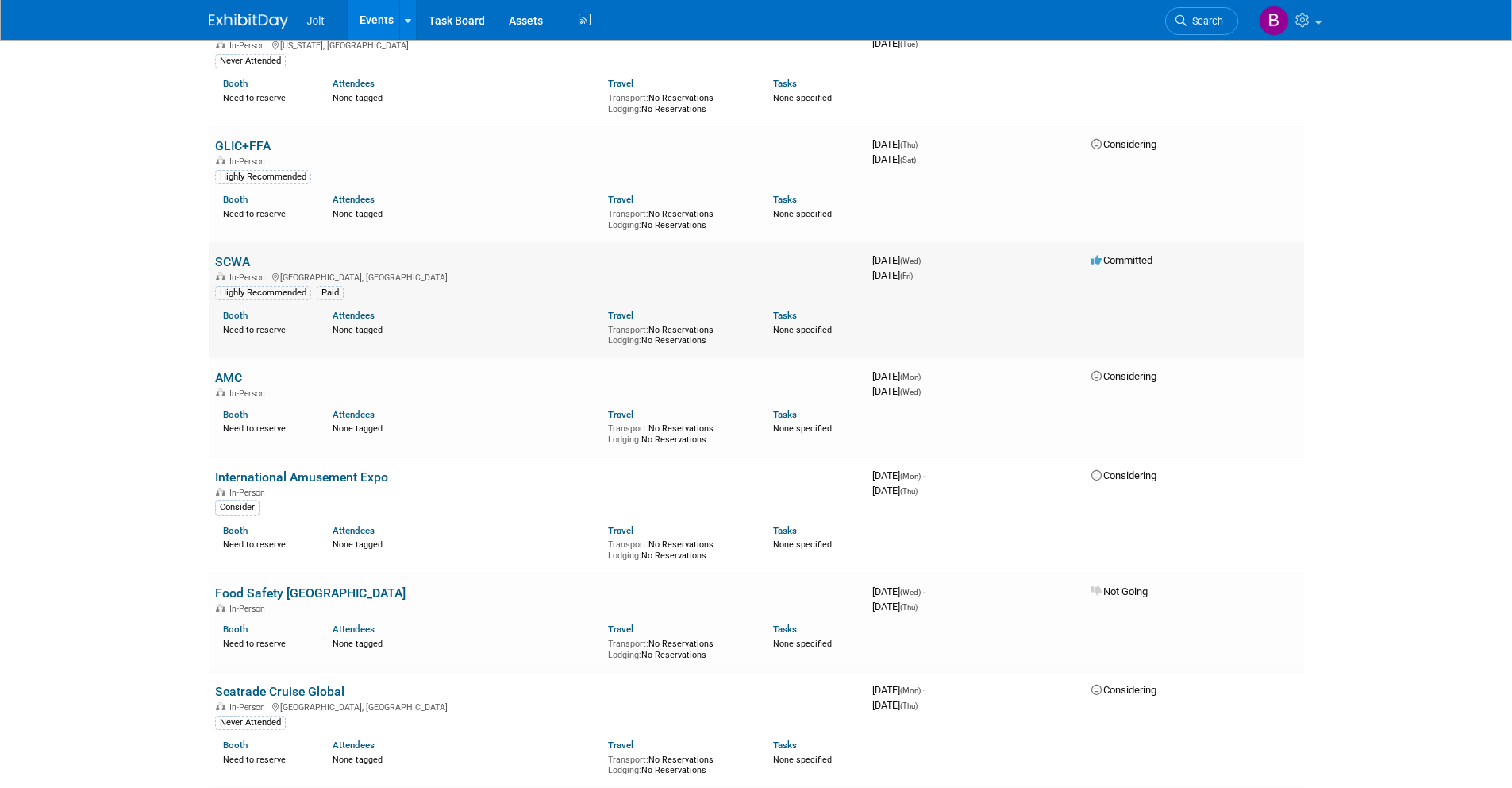
click at [242, 259] on link "SCWA" at bounding box center [233, 262] width 35 height 16
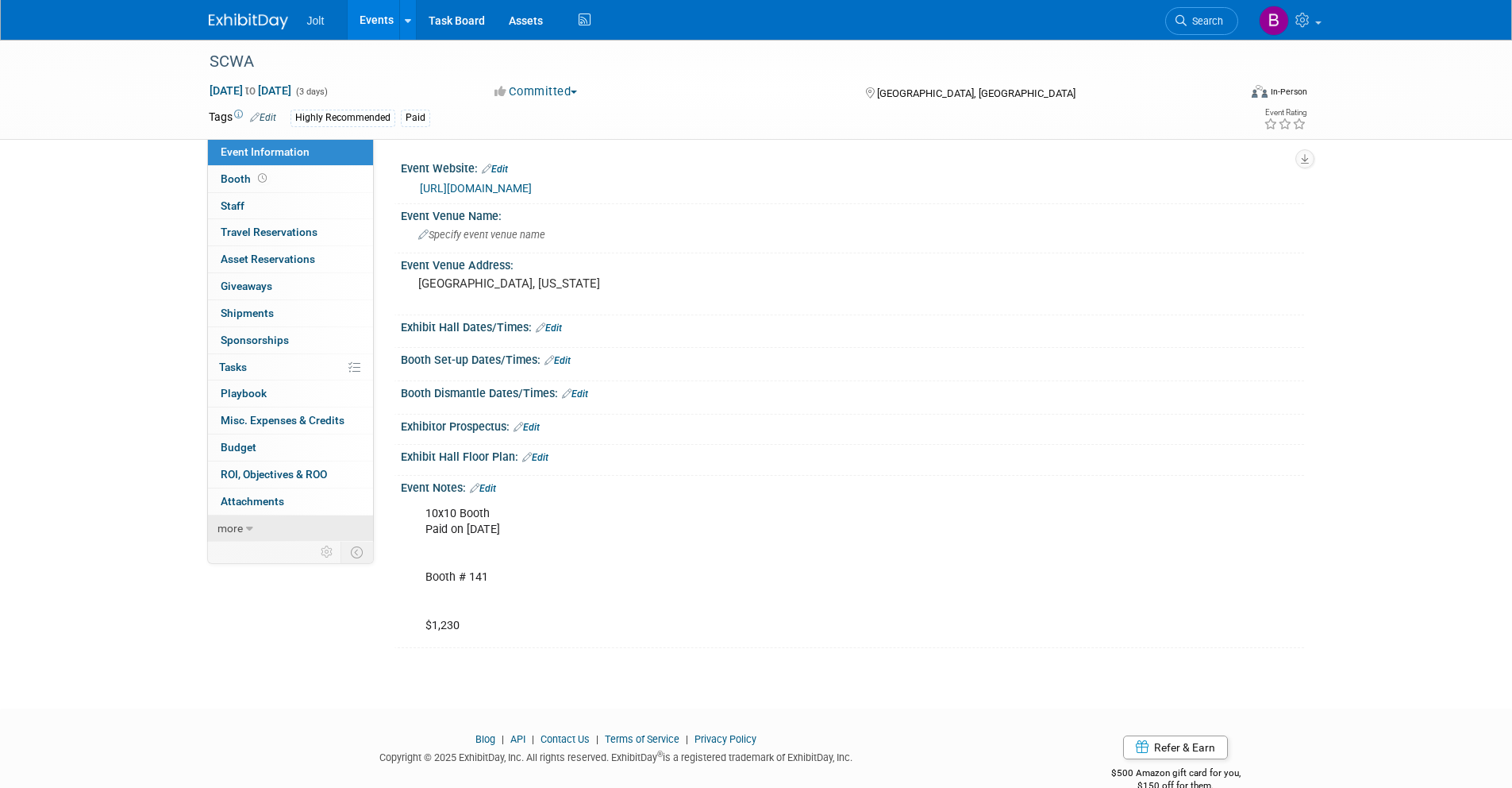
click at [271, 536] on link "more" at bounding box center [290, 528] width 165 height 26
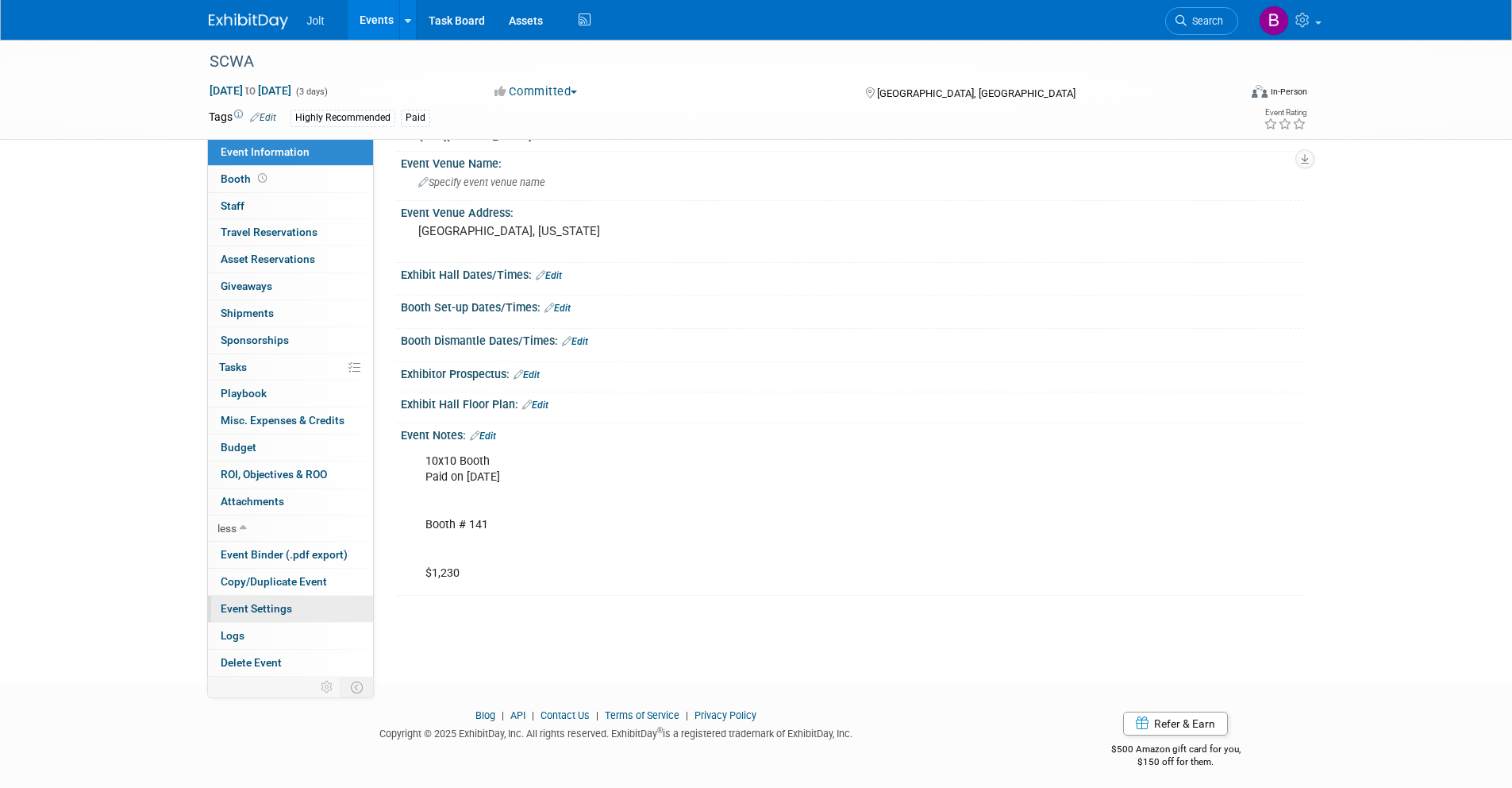
scroll to position [60, 0]
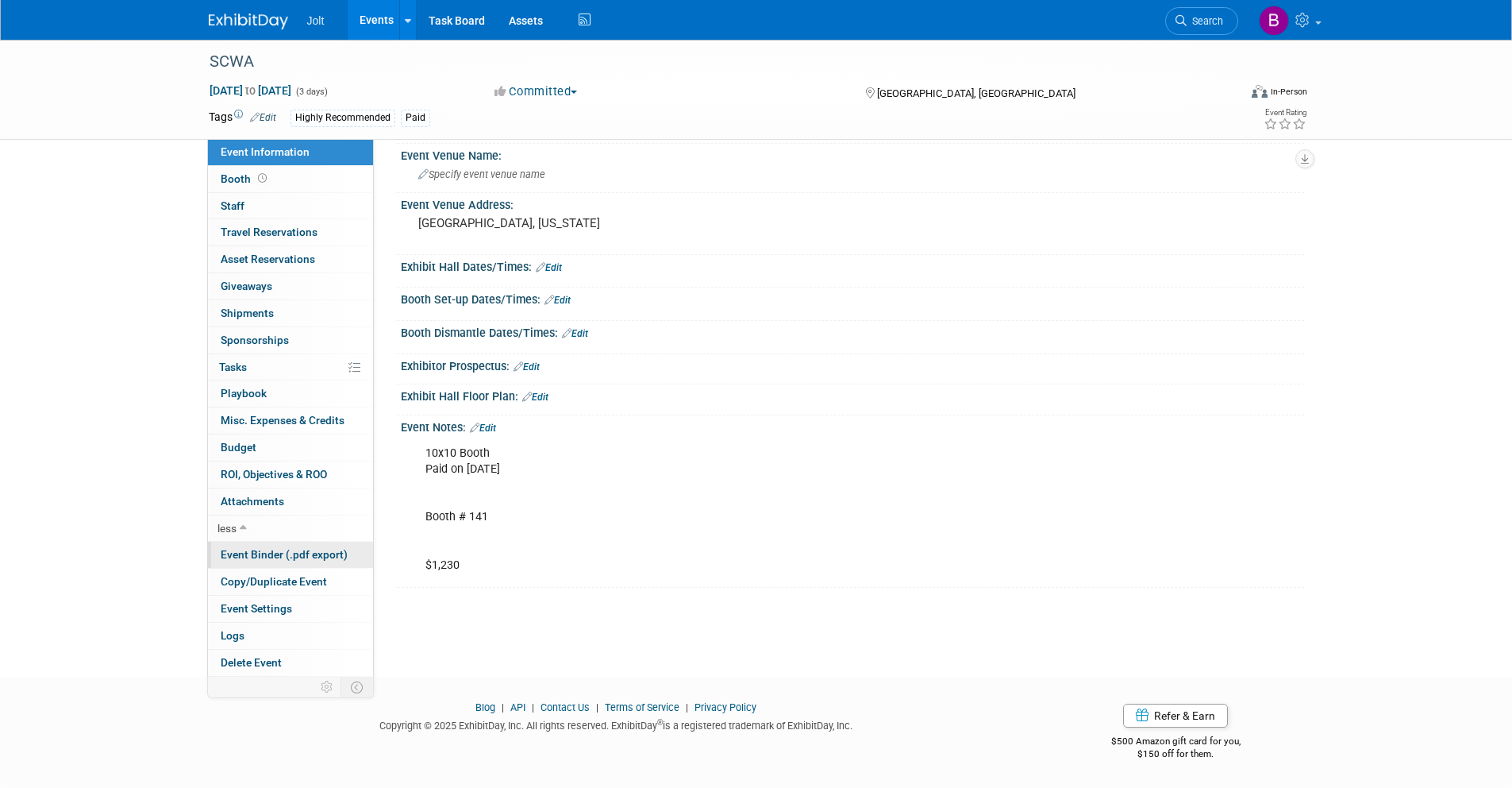
click at [275, 555] on span "Event Binder (.pdf export)" at bounding box center [284, 554] width 127 height 13
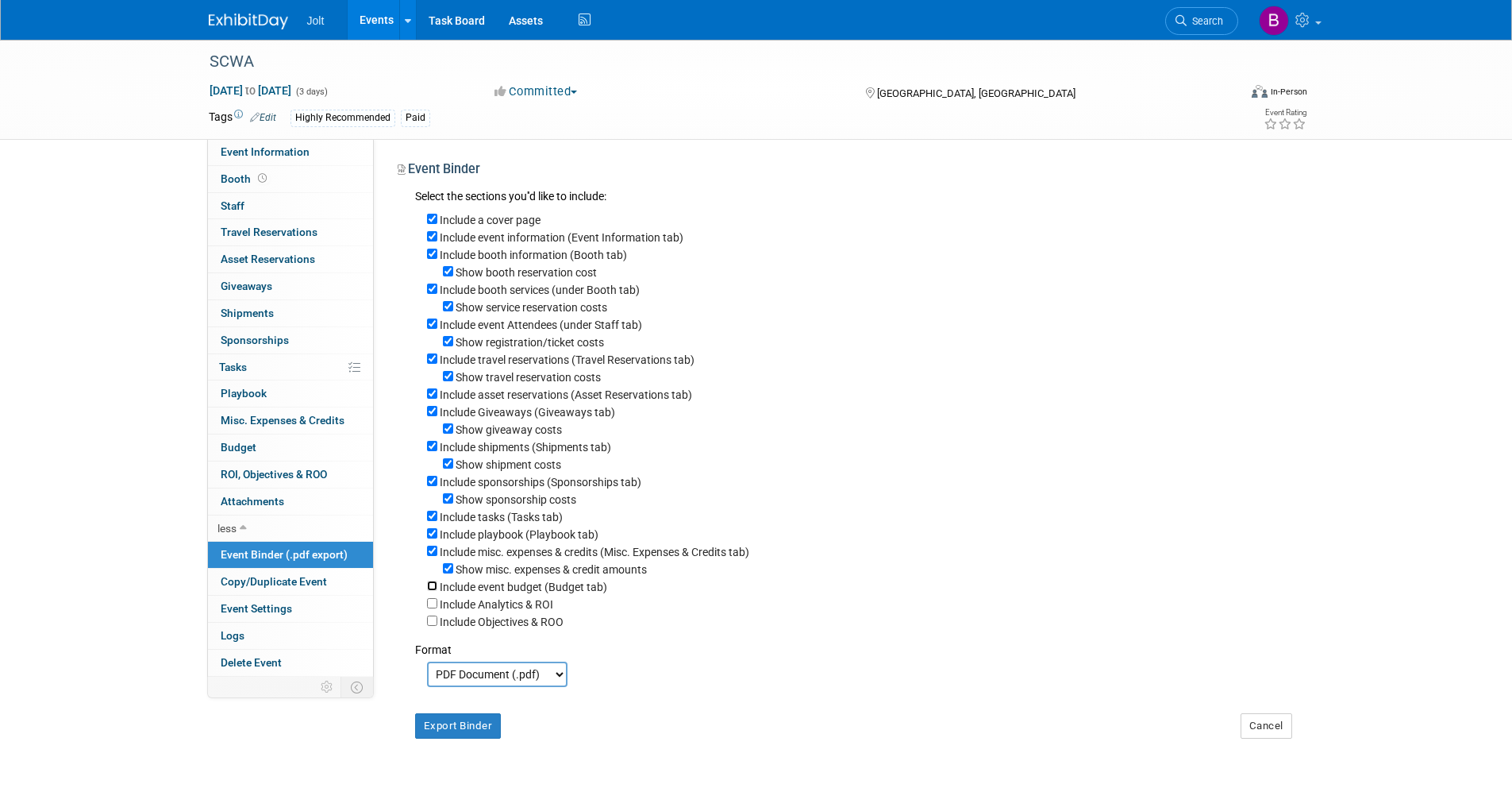
click at [433, 587] on input "Include event budget (Budget tab)" at bounding box center [432, 585] width 11 height 11
checkbox input "true"
click at [461, 734] on button "Export Binder" at bounding box center [458, 726] width 86 height 25
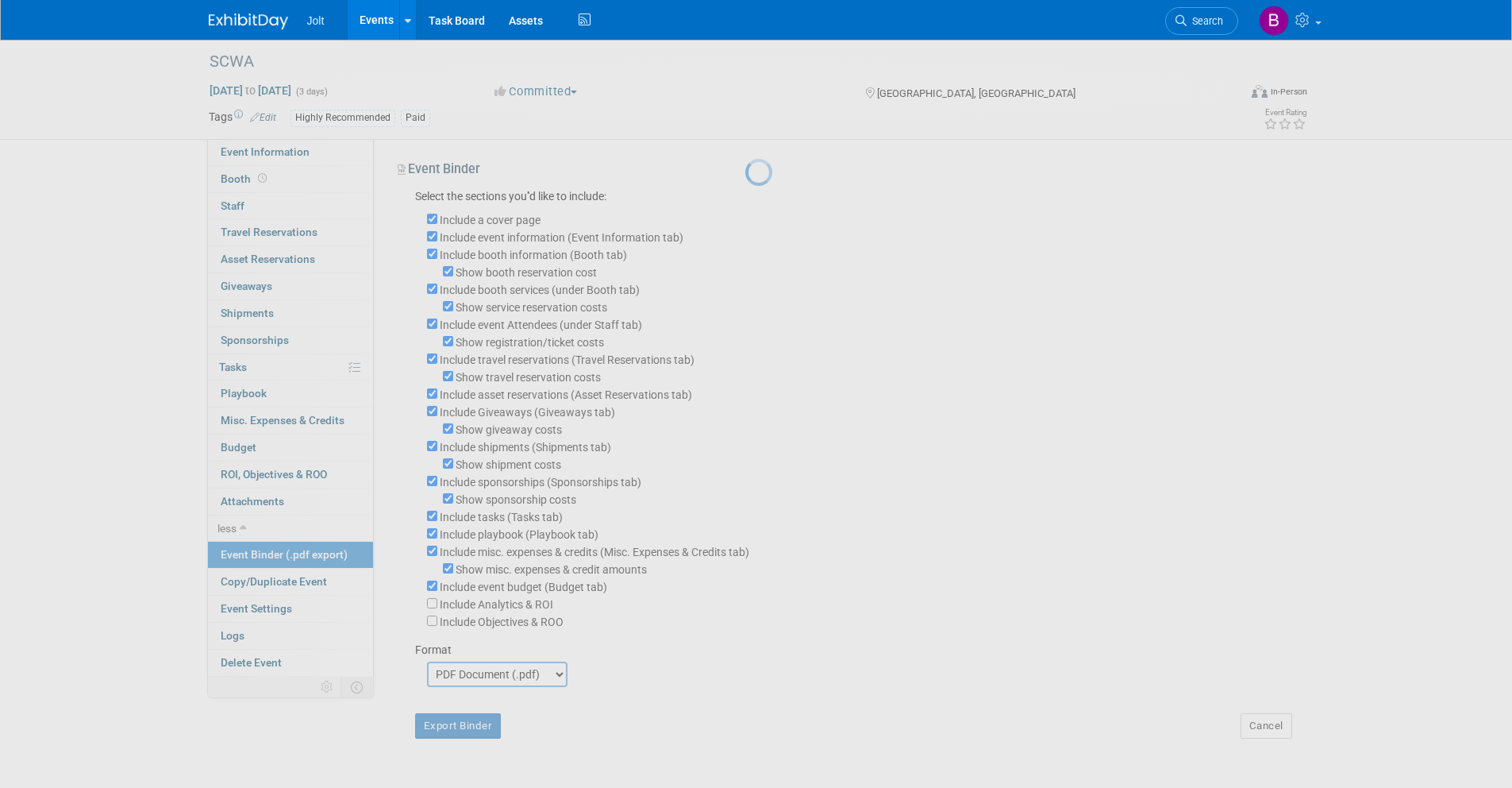
click at [269, 28] on img at bounding box center [248, 21] width 80 height 16
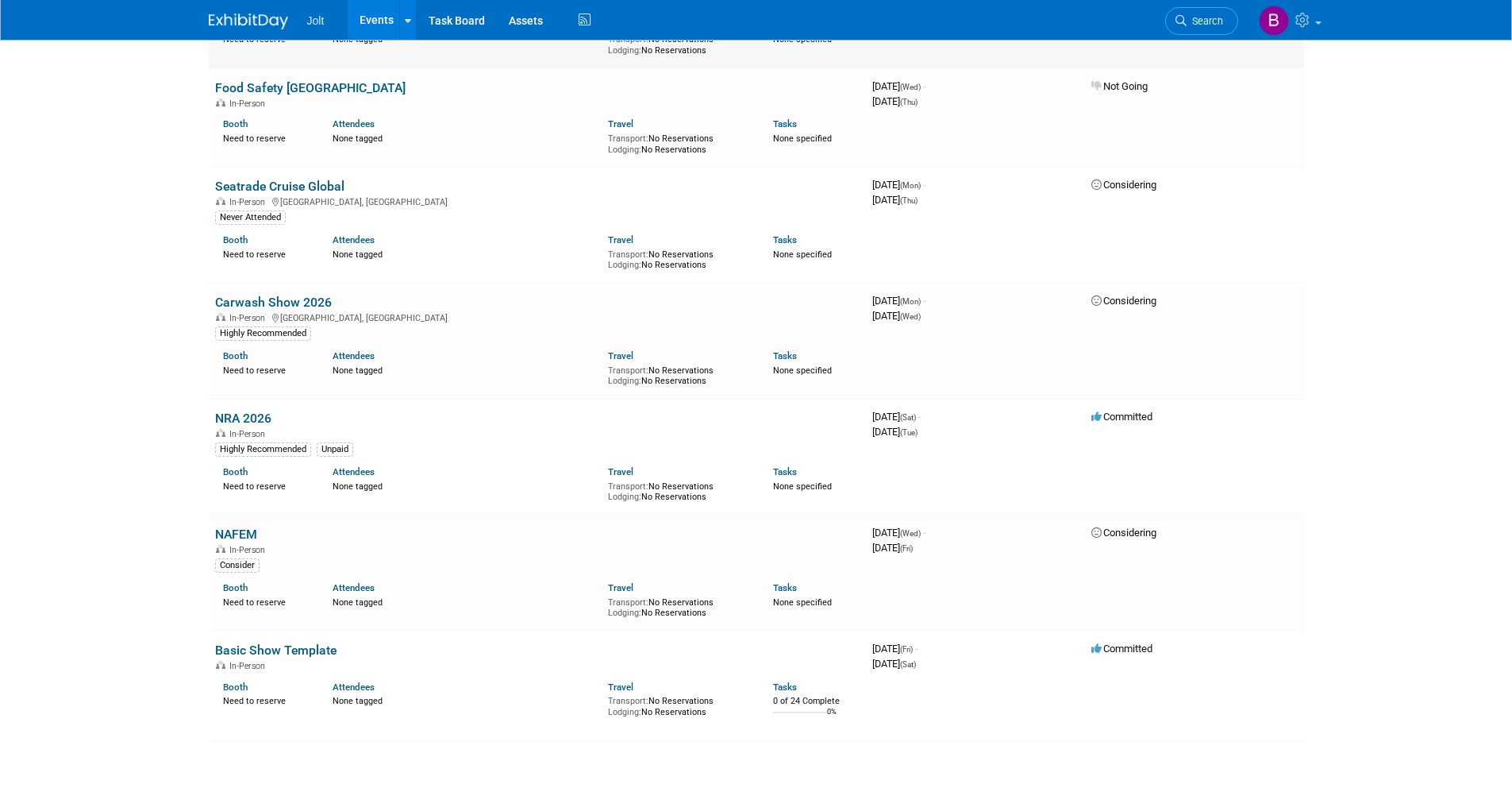
scroll to position [2006, 0]
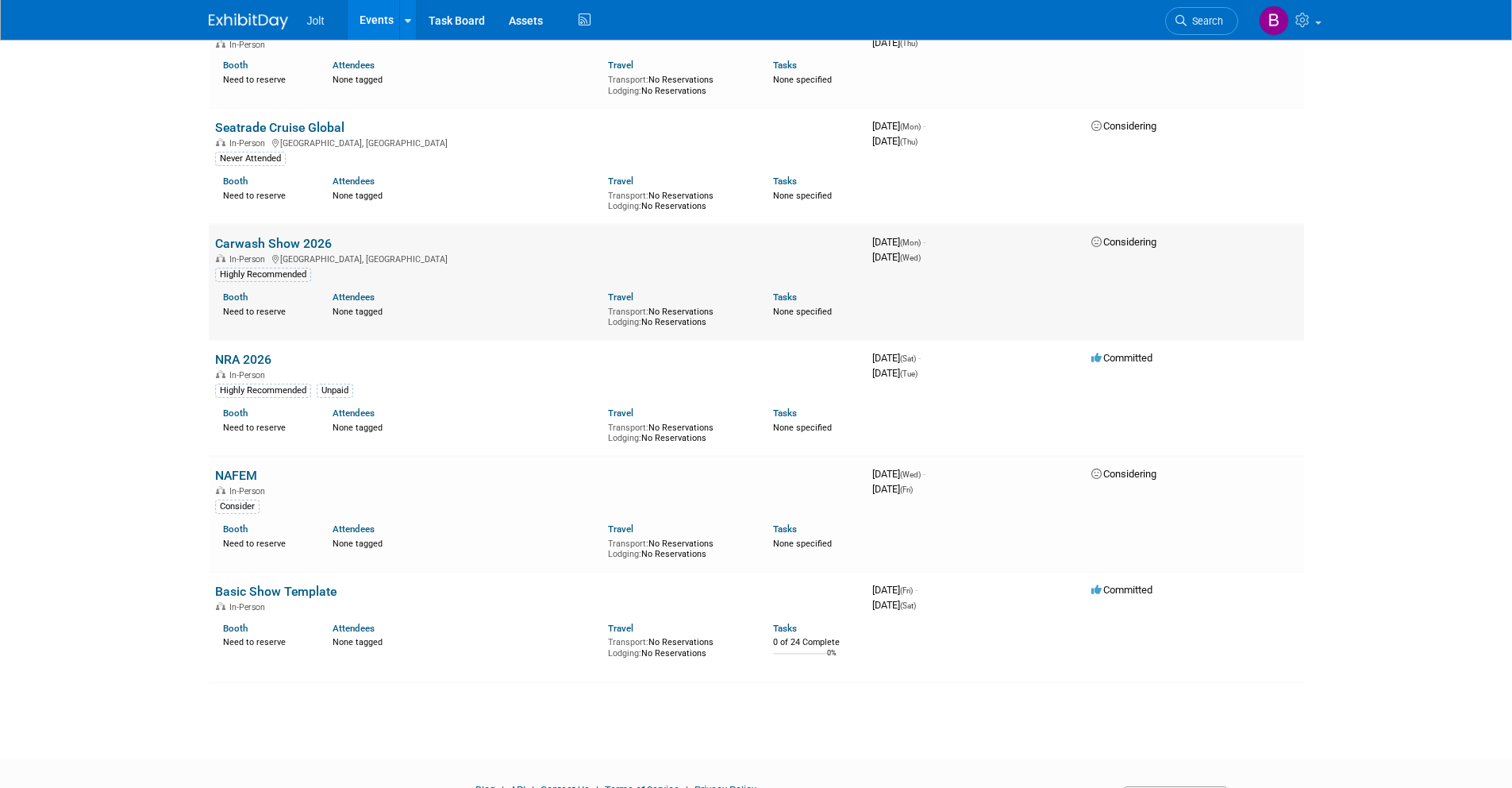
click at [291, 239] on link "Carwash Show 2026" at bounding box center [273, 244] width 116 height 16
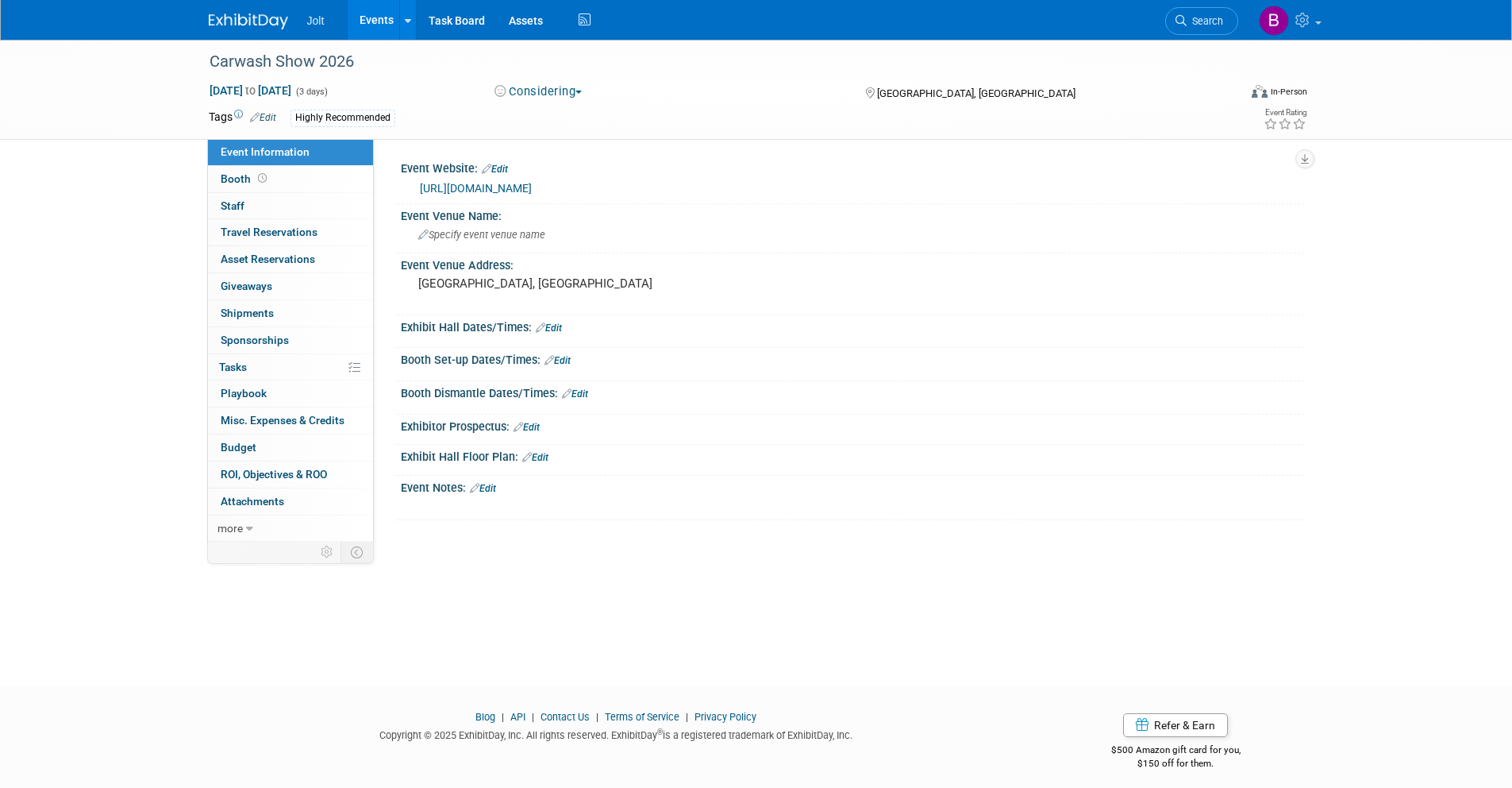
click at [246, 25] on img at bounding box center [248, 21] width 80 height 16
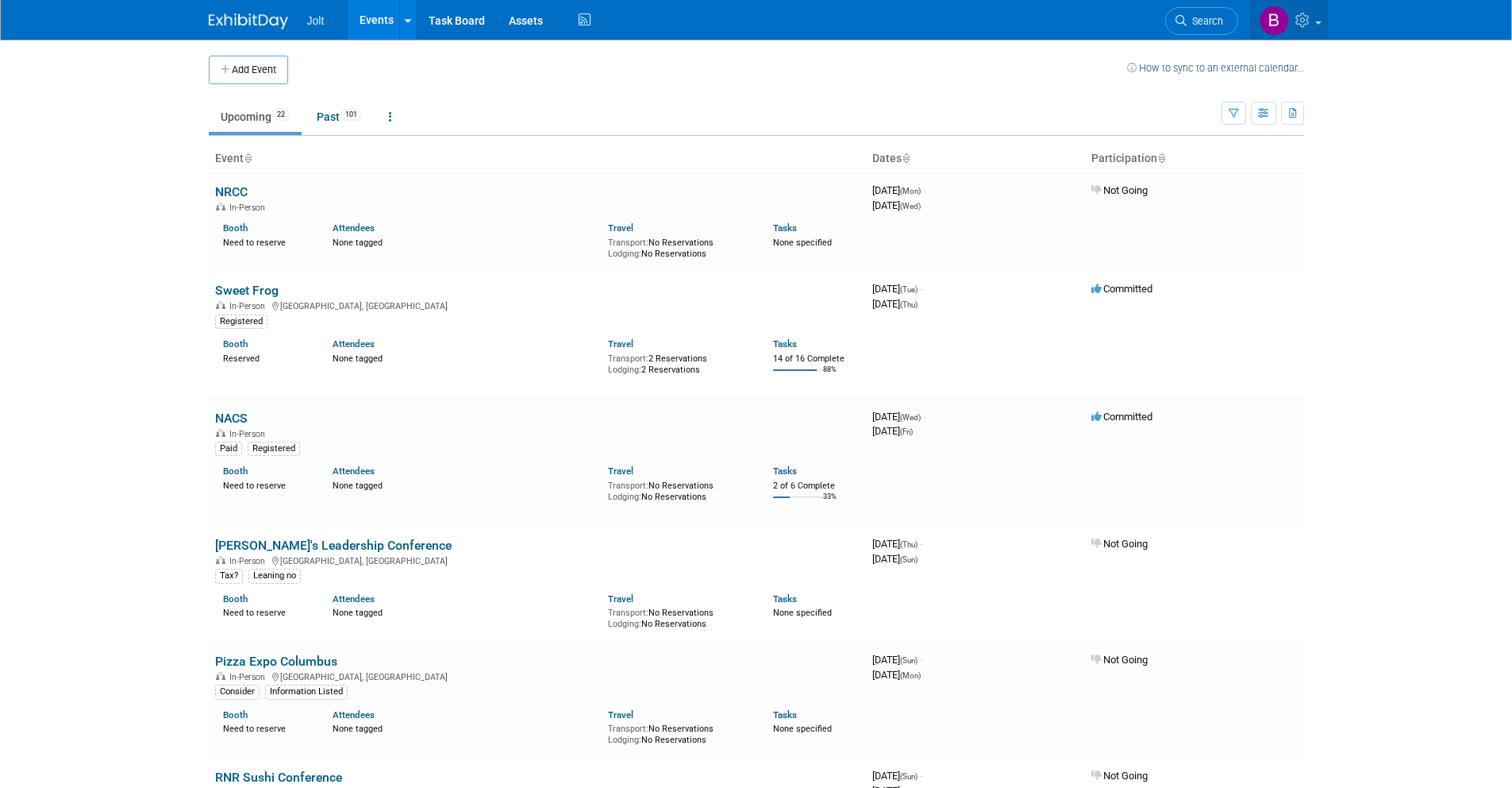
click at [1299, 20] on icon at bounding box center [1304, 19] width 18 height 15
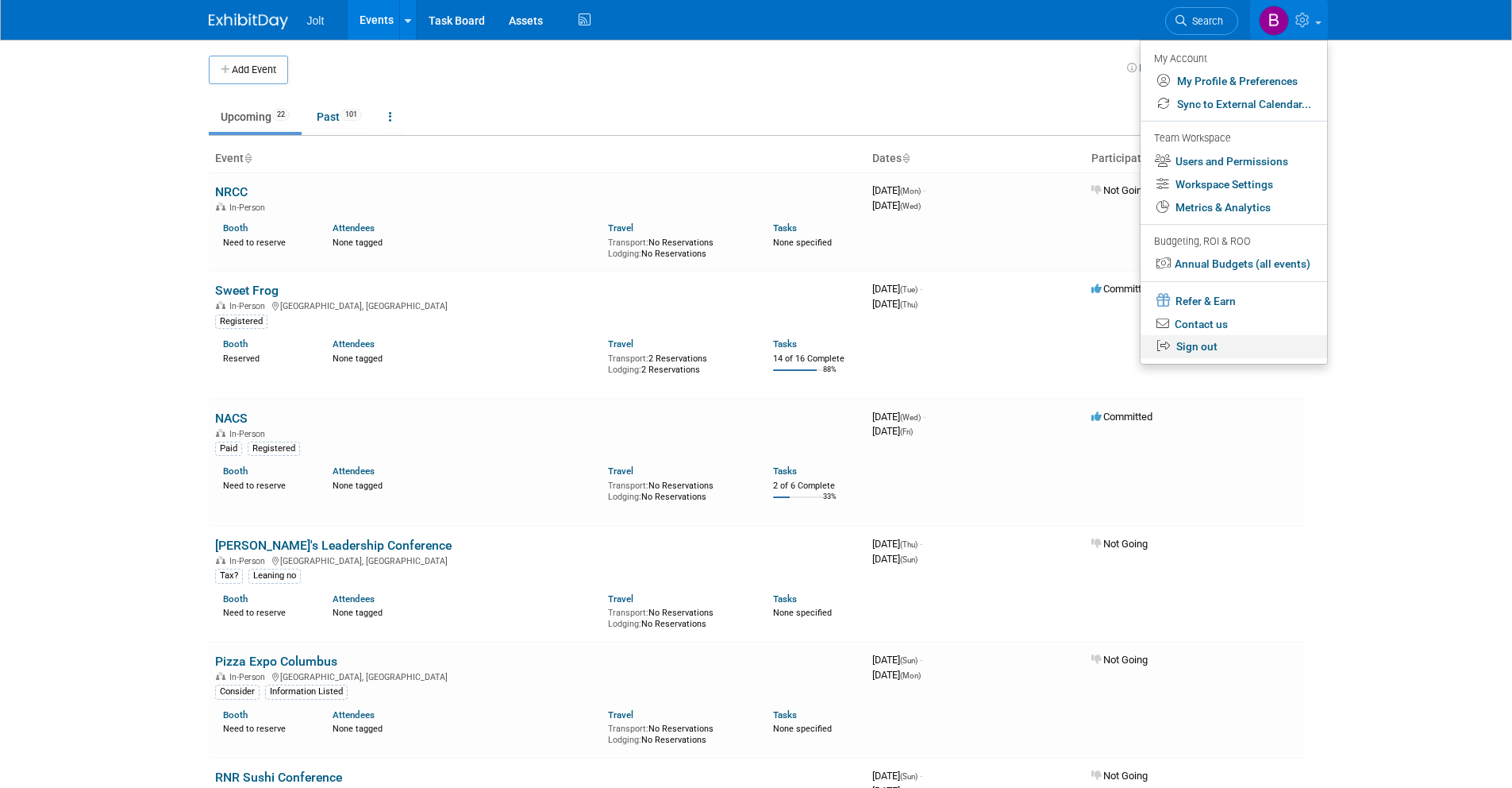
click at [1228, 345] on link "Sign out" at bounding box center [1234, 346] width 186 height 23
